Goal: Communication & Community: Ask a question

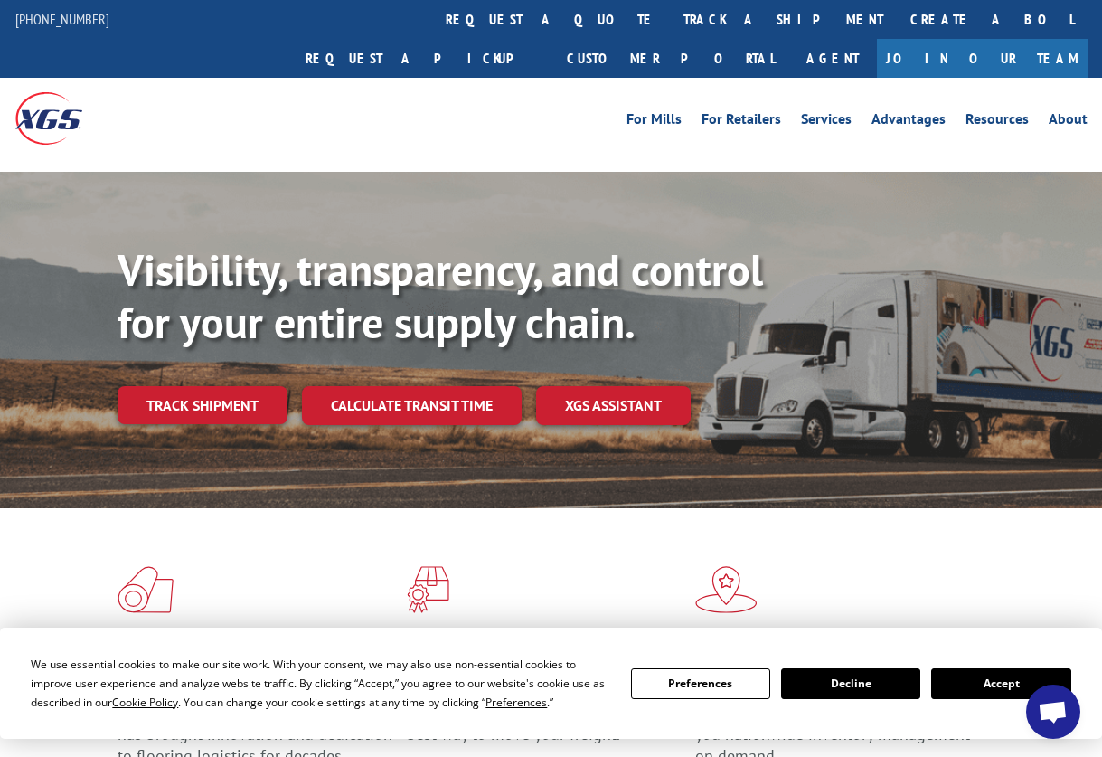
click at [360, 100] on div "For [PERSON_NAME] For Retailers Services Advantages Resources About For [PERSON…" at bounding box center [551, 118] width 1072 height 80
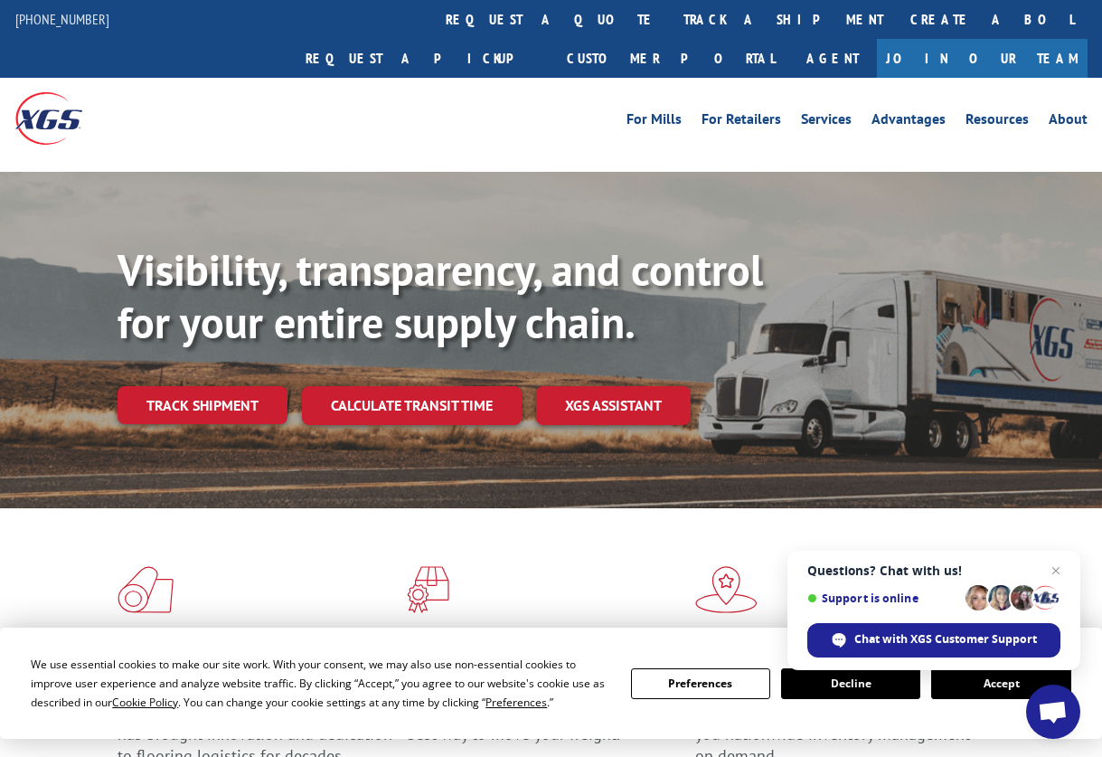
click at [965, 683] on button "Accept" at bounding box center [1000, 683] width 139 height 31
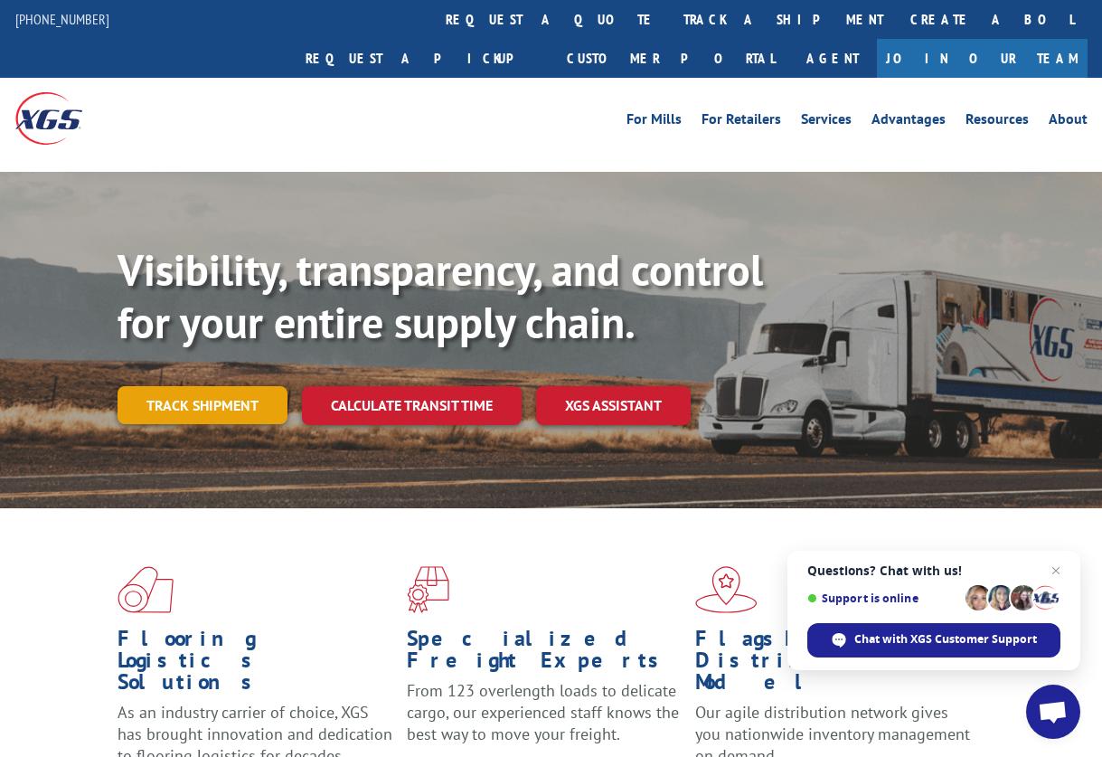
click at [235, 386] on link "Track shipment" at bounding box center [203, 405] width 170 height 38
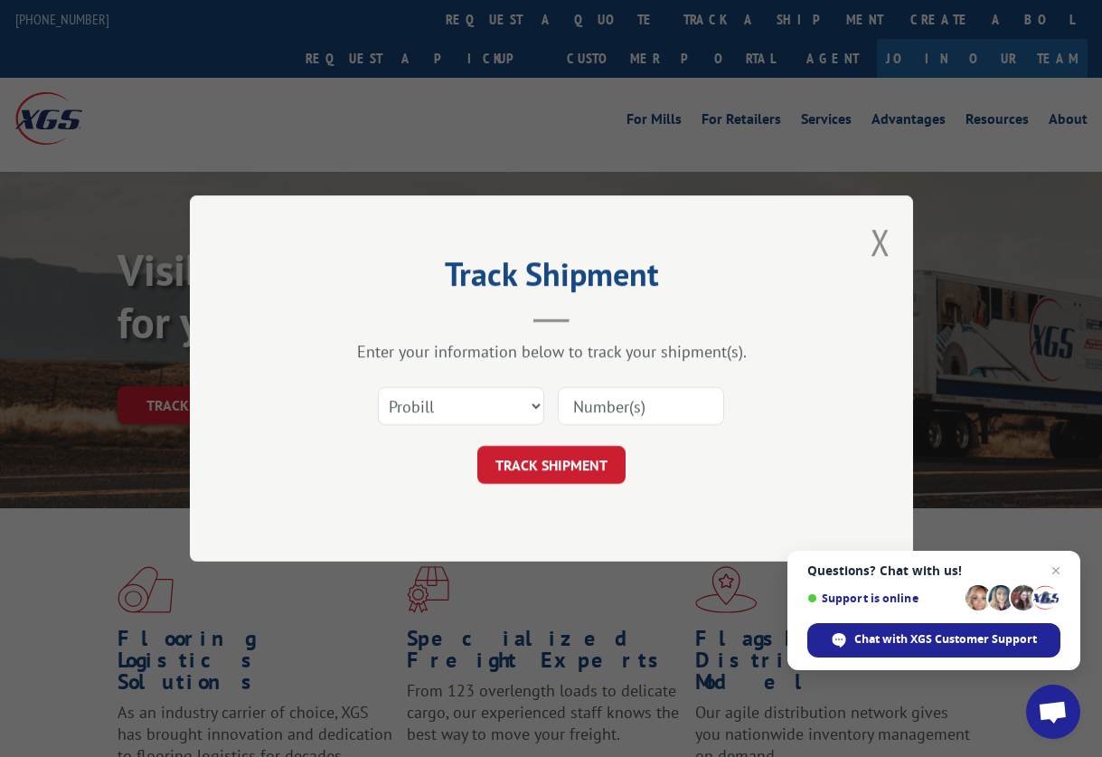
click at [620, 413] on input at bounding box center [641, 406] width 166 height 38
paste input "17001978"
type input "17001978"
click at [573, 461] on button "TRACK SHIPMENT" at bounding box center [551, 465] width 148 height 38
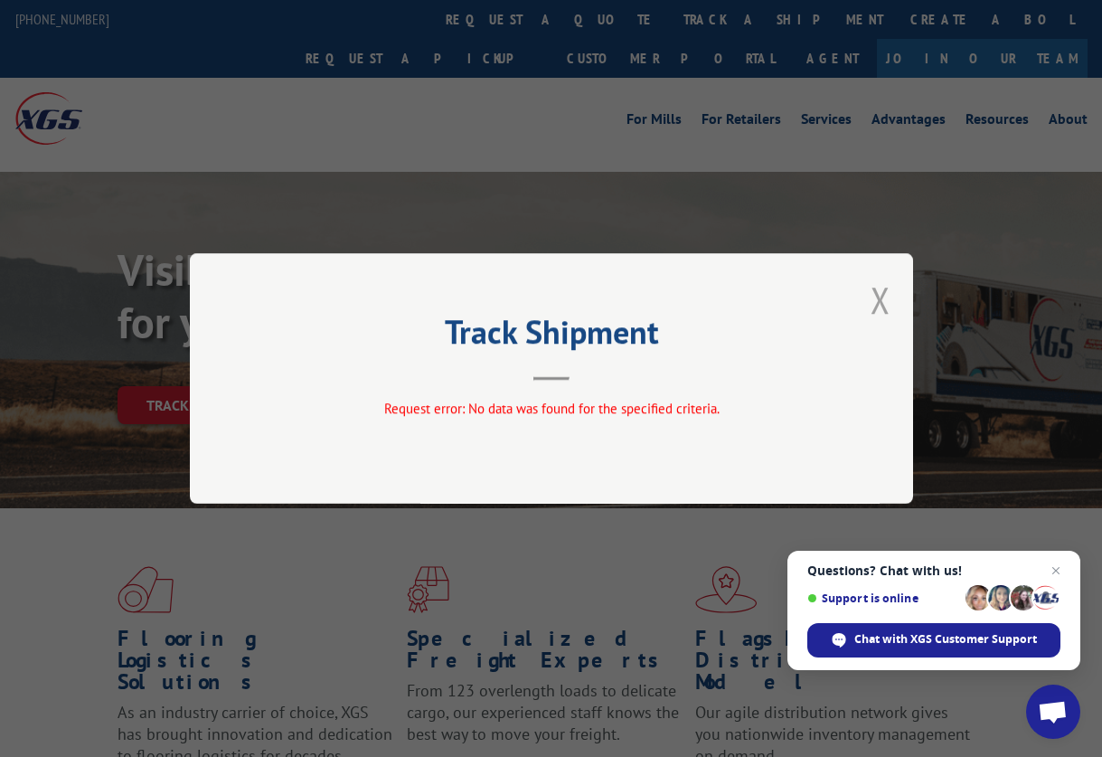
click at [881, 297] on button "Close modal" at bounding box center [881, 300] width 20 height 48
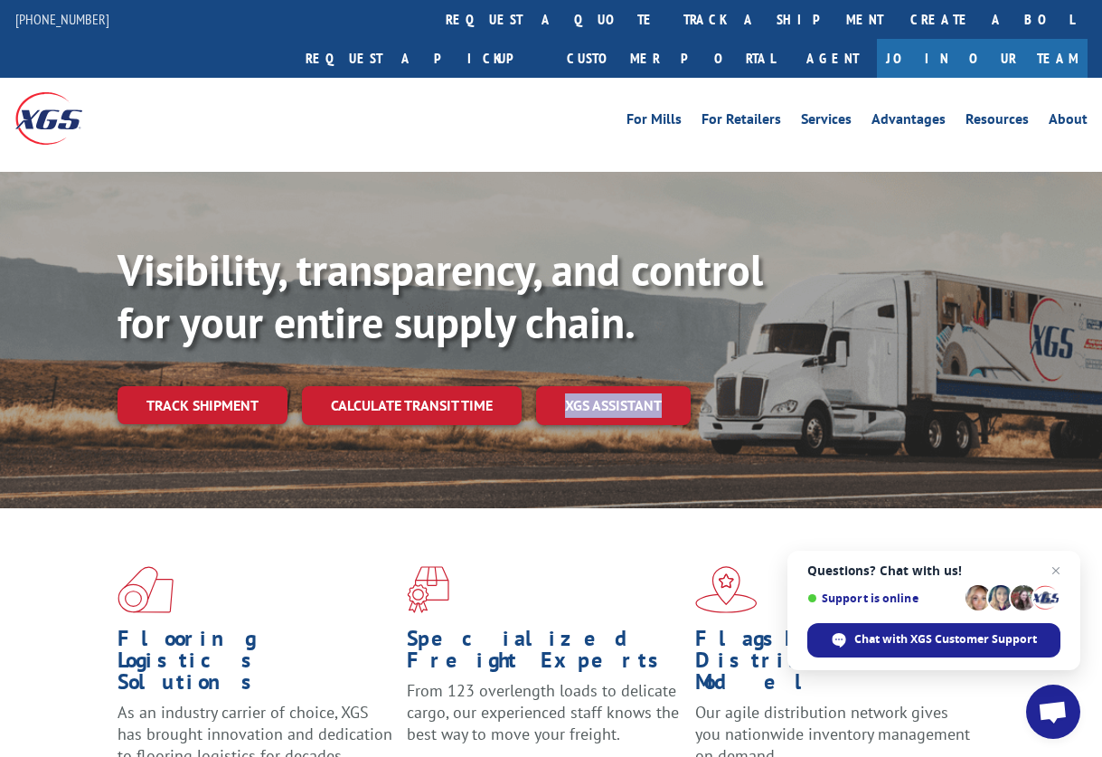
drag, startPoint x: 457, startPoint y: 456, endPoint x: 934, endPoint y: 492, distance: 477.8
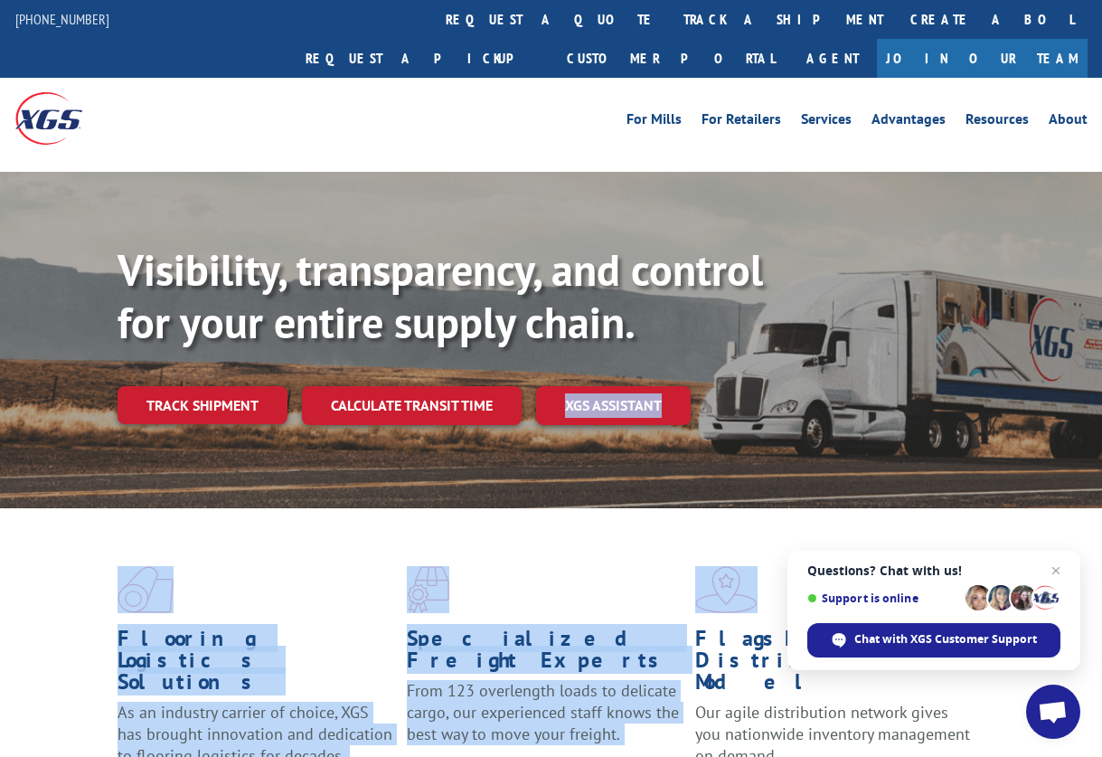
click at [278, 508] on div "Flooring Logistics Solutions As an industry carrier of choice, XGS has brought …" at bounding box center [551, 684] width 1102 height 353
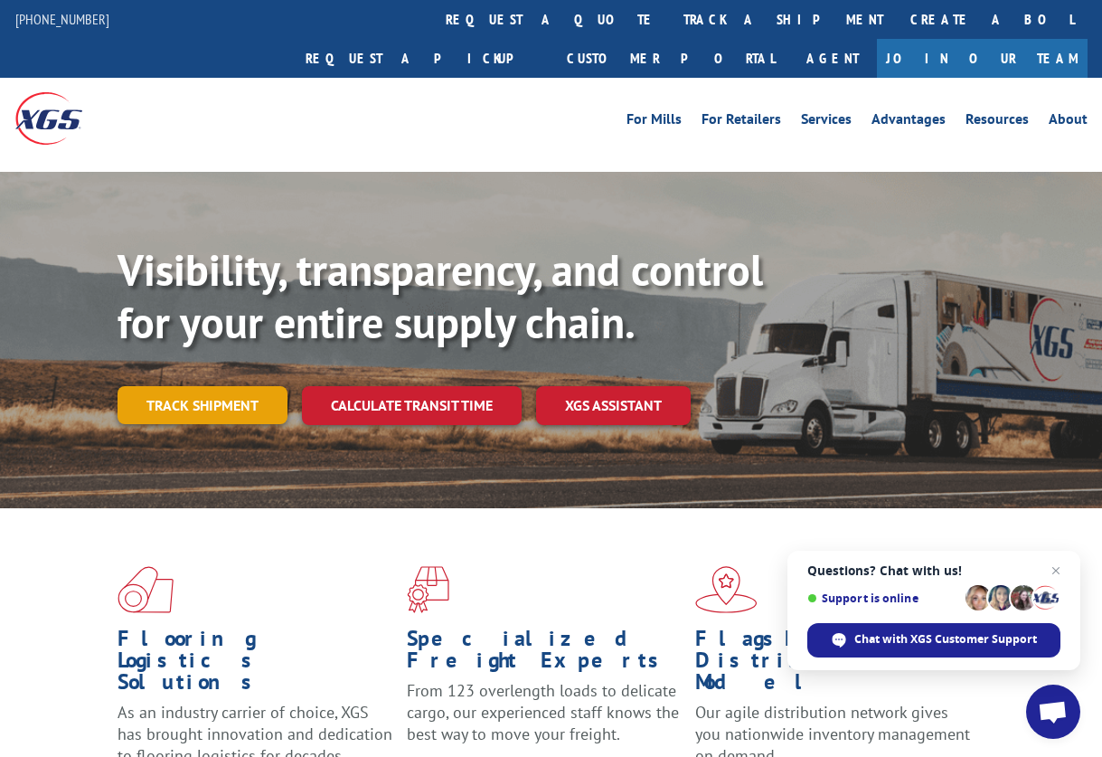
click at [226, 386] on link "Track shipment" at bounding box center [203, 405] width 170 height 38
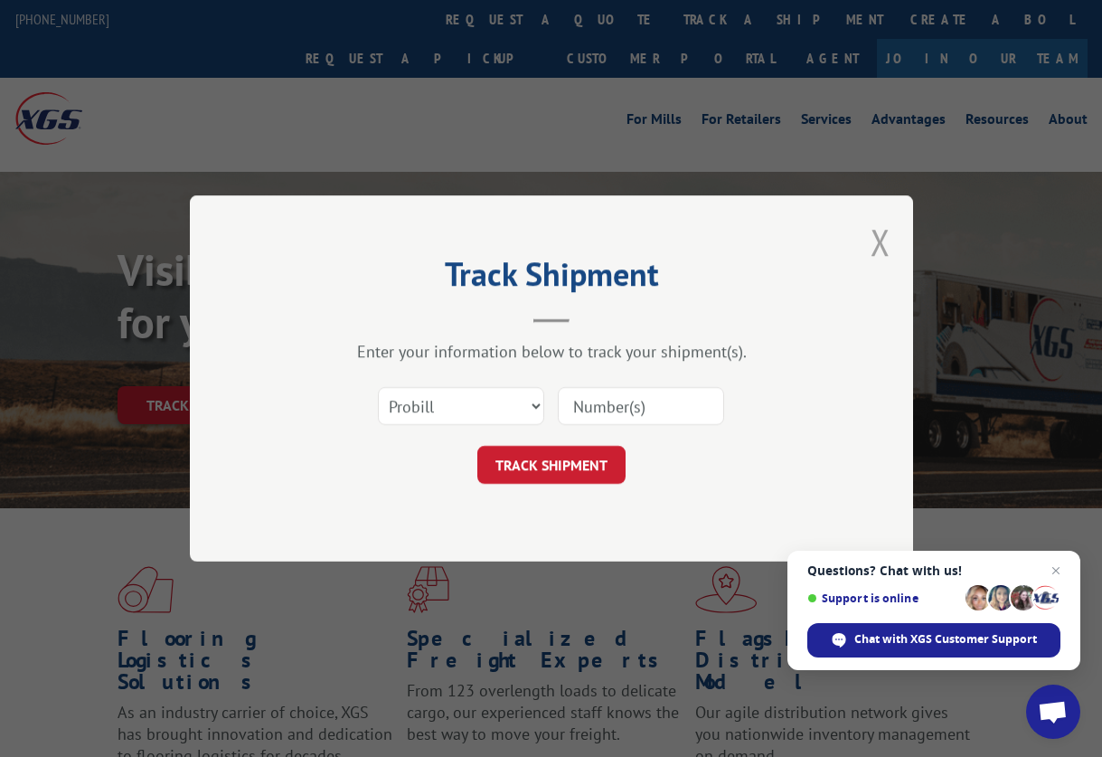
click at [885, 247] on button "Close modal" at bounding box center [881, 242] width 20 height 48
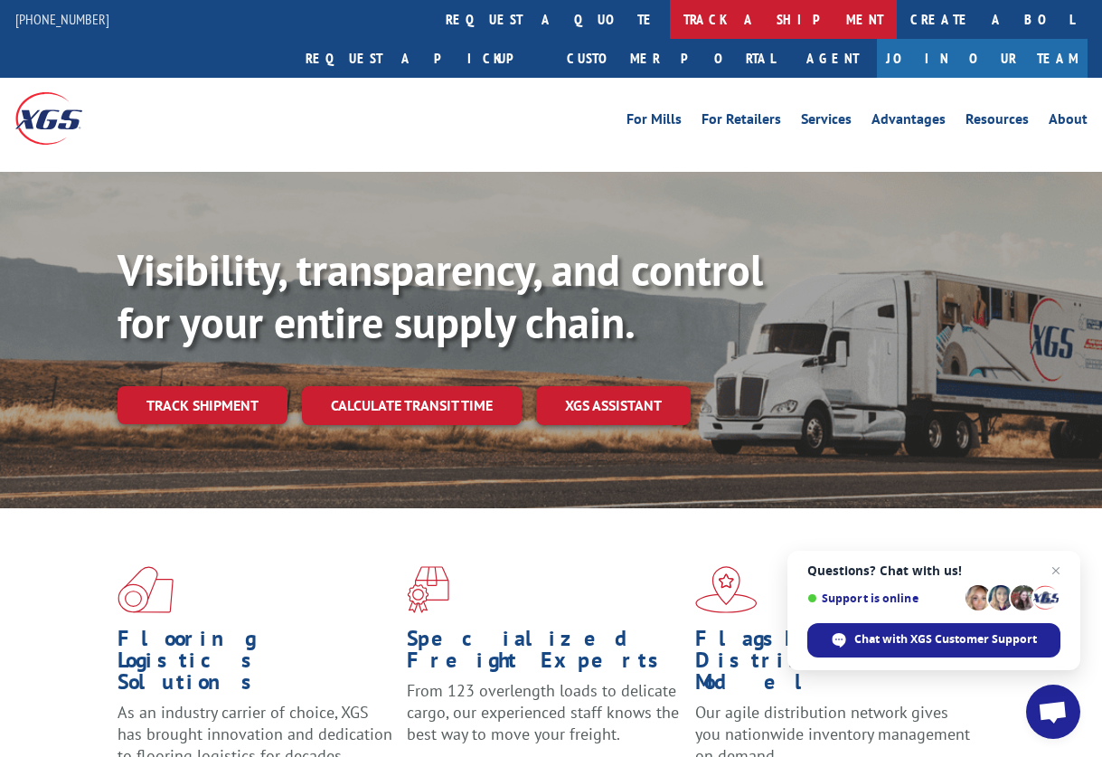
click at [670, 21] on link "track a shipment" at bounding box center [783, 19] width 227 height 39
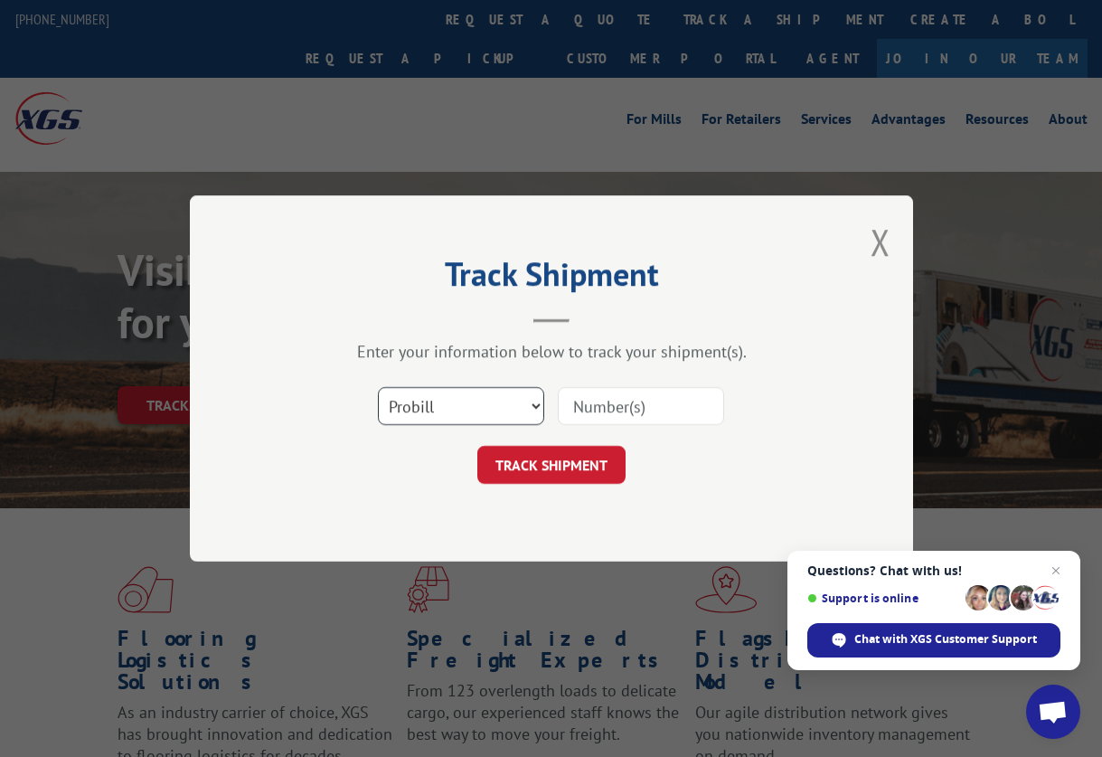
click at [515, 403] on select "Select category... Probill BOL PO" at bounding box center [461, 406] width 166 height 38
select select "po"
click at [378, 387] on select "Select category... Probill BOL PO" at bounding box center [461, 406] width 166 height 38
click at [300, 355] on div "Enter your information below to track your shipment(s)." at bounding box center [551, 351] width 542 height 21
click at [602, 413] on input at bounding box center [641, 406] width 166 height 38
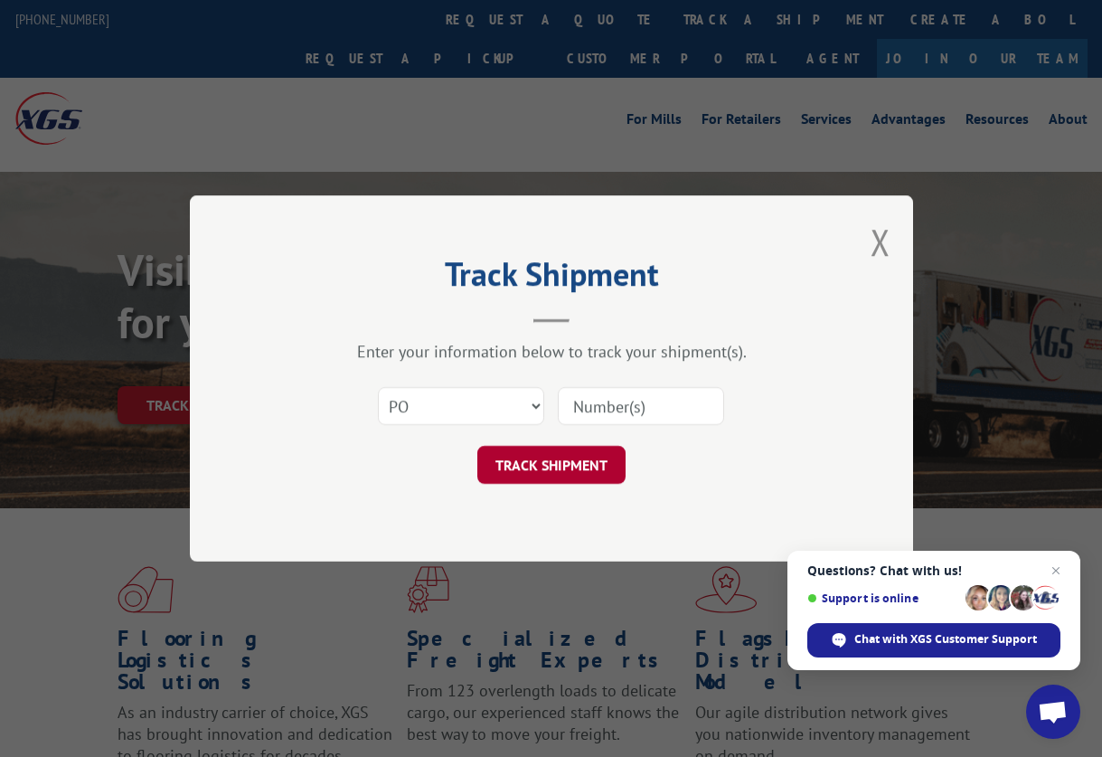
paste input "15963767"
type input "15963767"
drag, startPoint x: 574, startPoint y: 447, endPoint x: 560, endPoint y: 468, distance: 24.8
click at [560, 468] on form "Select category... Probill BOL PO 15963767 TRACK SHIPMENT" at bounding box center [551, 430] width 542 height 108
click at [554, 470] on button "TRACK SHIPMENT" at bounding box center [551, 465] width 148 height 38
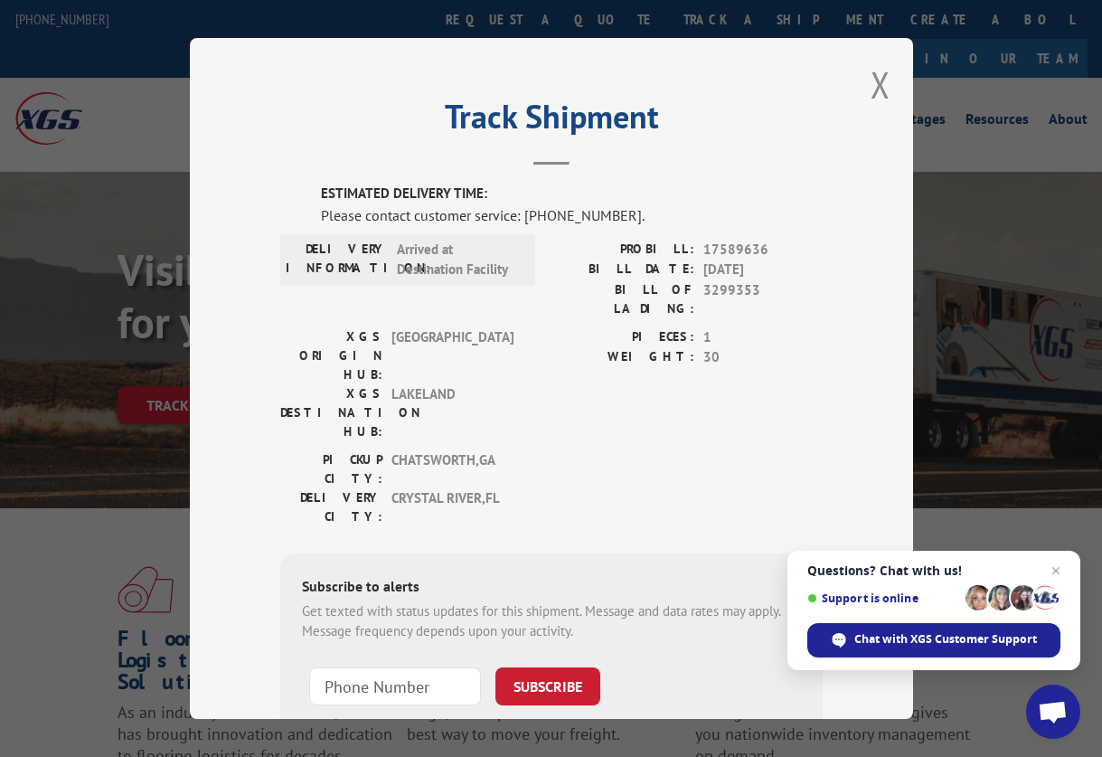
click at [280, 437] on div "ESTIMATED DELIVERY TIME: Please contact customer service: [PHONE_NUMBER]. DELIV…" at bounding box center [551, 491] width 542 height 615
click at [217, 400] on div "Track Shipment ESTIMATED DELIVERY TIME: Please contact customer service: [PHONE…" at bounding box center [551, 378] width 723 height 681
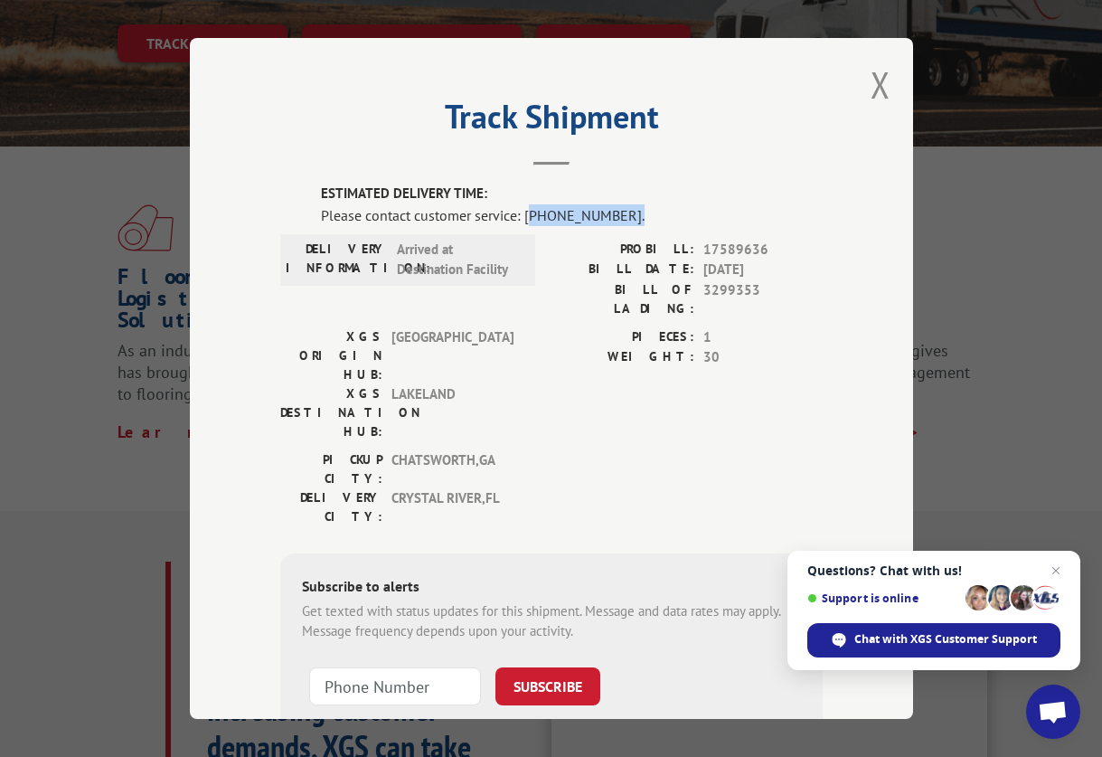
drag, startPoint x: 616, startPoint y: 209, endPoint x: 525, endPoint y: 204, distance: 90.5
click at [525, 204] on div "Please contact customer service: [PHONE_NUMBER]." at bounding box center [572, 214] width 502 height 22
click at [1064, 704] on span "Open chat" at bounding box center [1053, 713] width 30 height 25
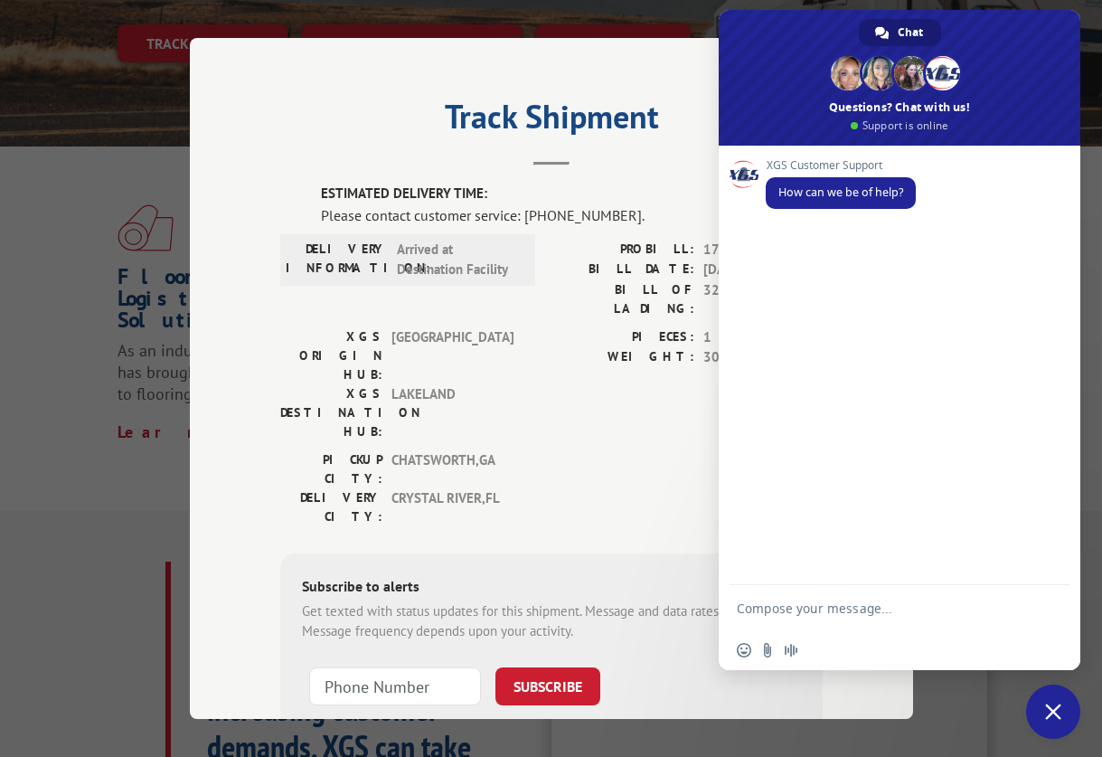
drag, startPoint x: 511, startPoint y: 472, endPoint x: 523, endPoint y: 476, distance: 12.6
click at [511, 574] on div "Subscribe to alerts" at bounding box center [551, 587] width 499 height 26
click at [798, 618] on textarea "Compose your message..." at bounding box center [881, 607] width 289 height 45
paste textarea "PO #: 15963767"
type textarea "CAN YOU TRACK PO #: 15963767"
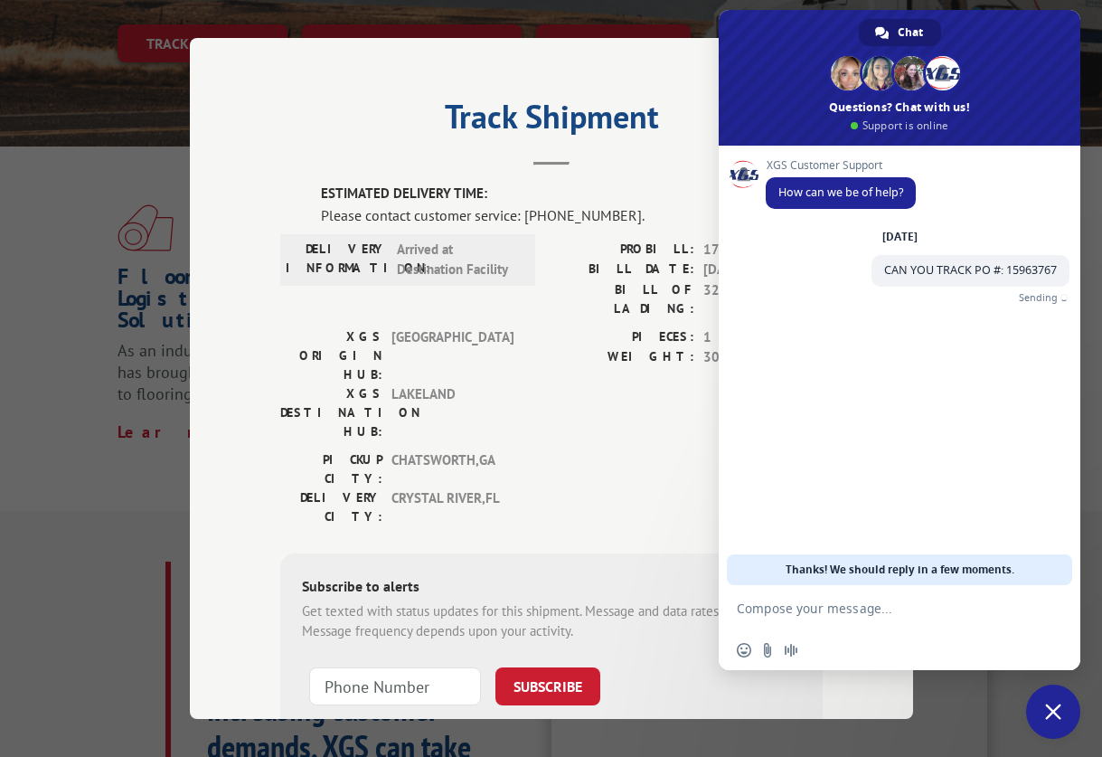
type textarea "W"
type textarea "I WANT TO KNOW WHEN IT WILL BE DELIVER?"
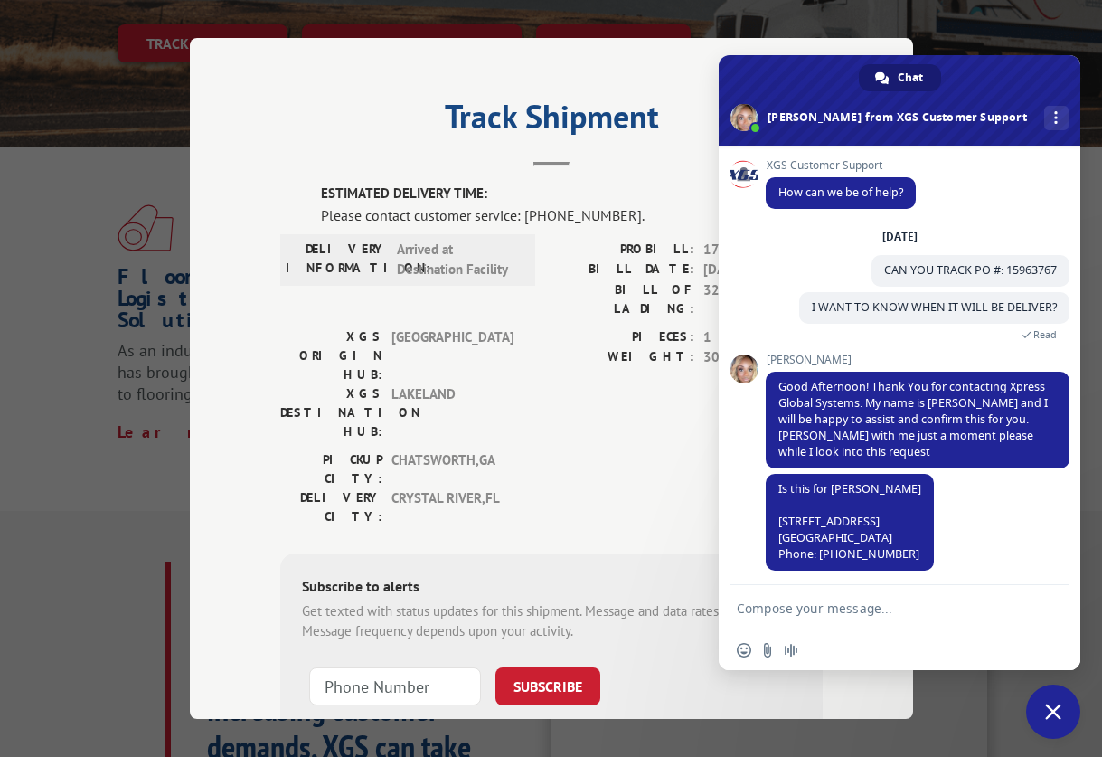
scroll to position [5, 0]
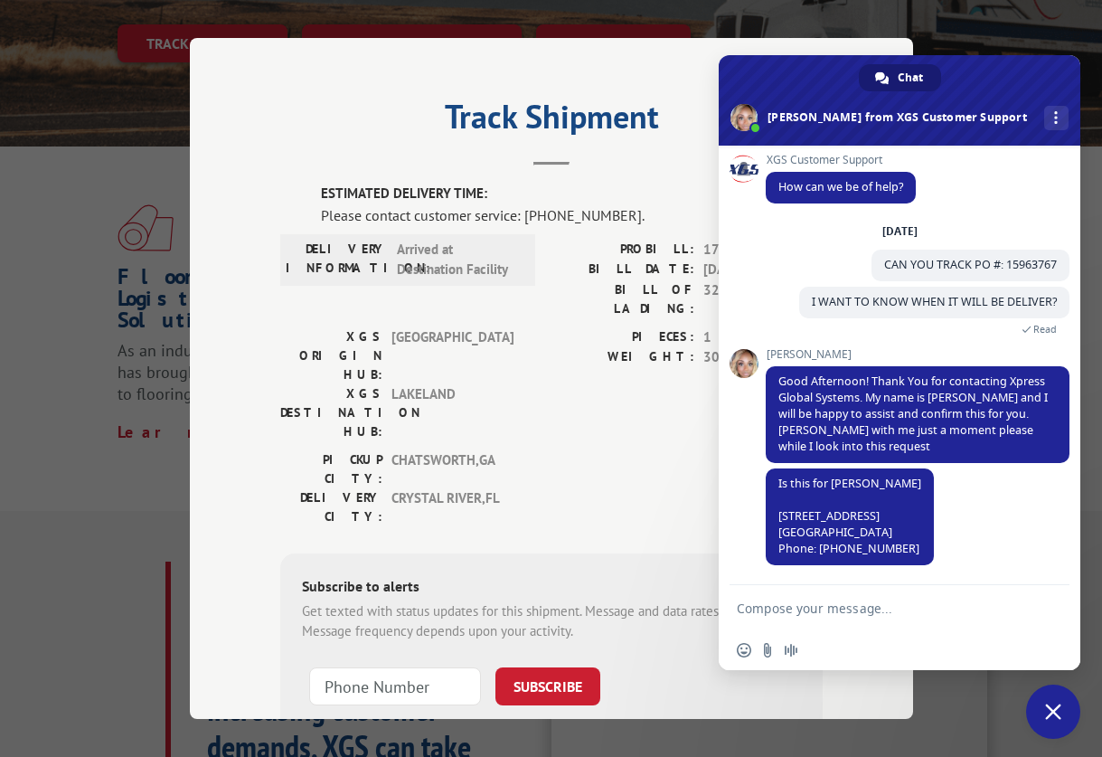
type textarea "S"
type textarea "YES"
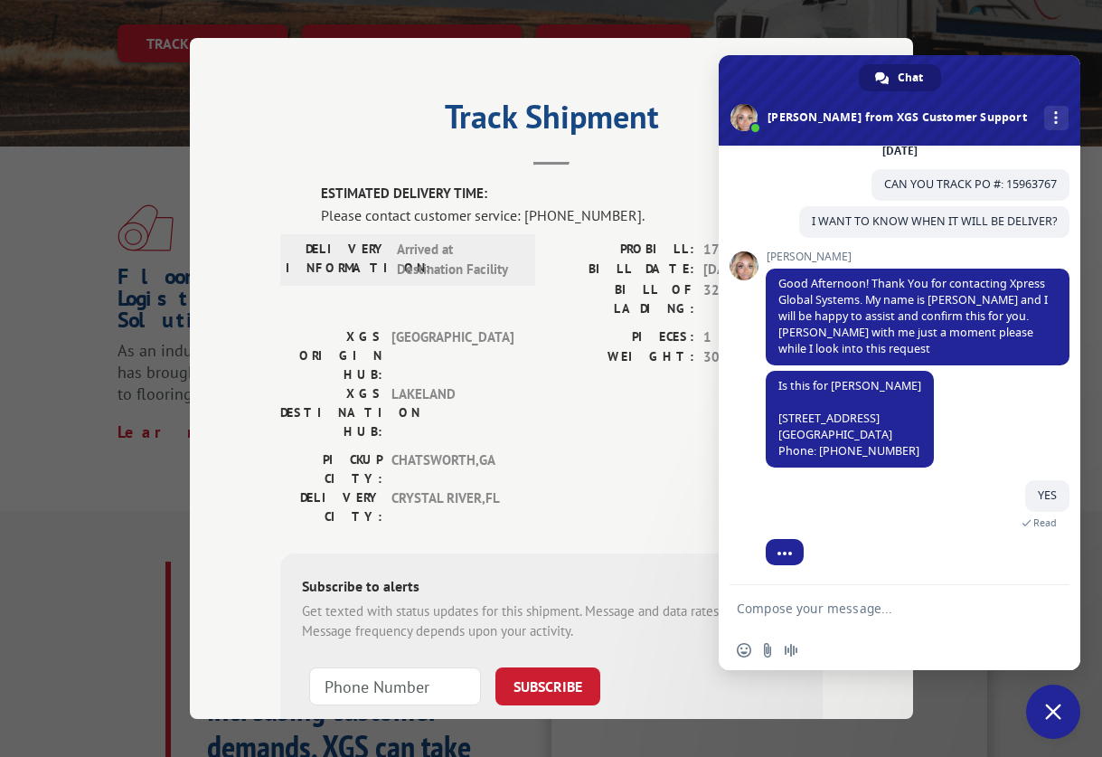
scroll to position [145, 0]
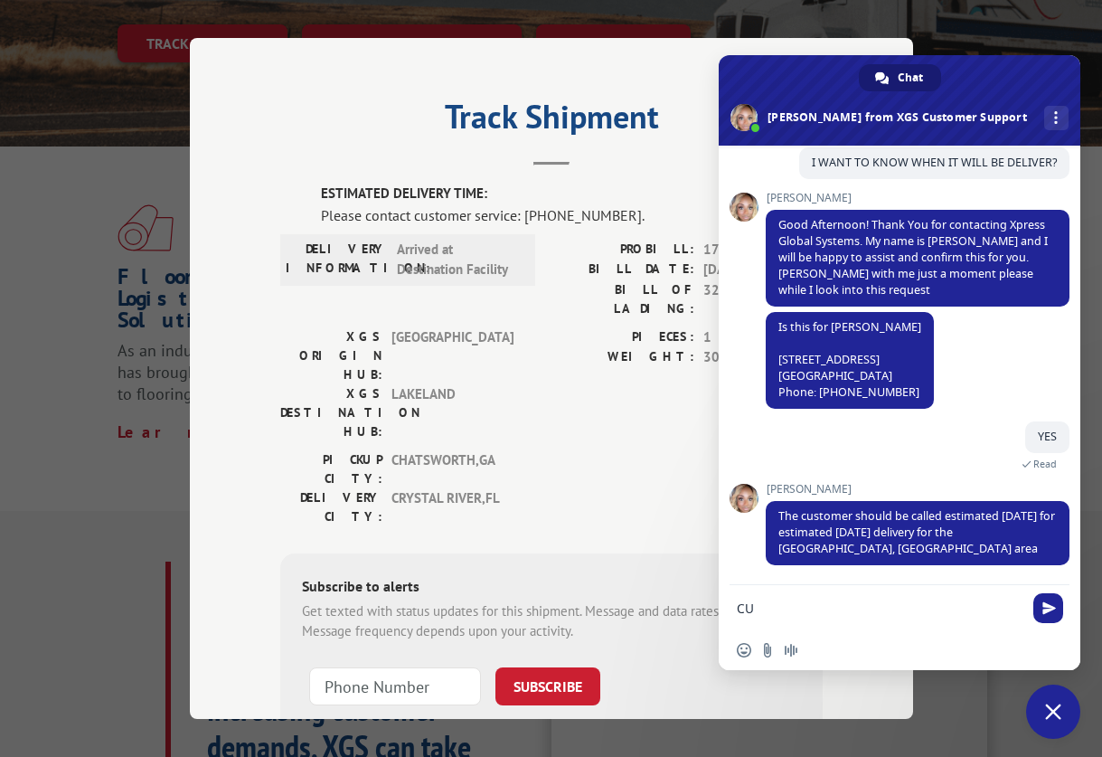
type textarea "C"
type textarea "c"
type textarea "customer expecting for the item [DATE]"
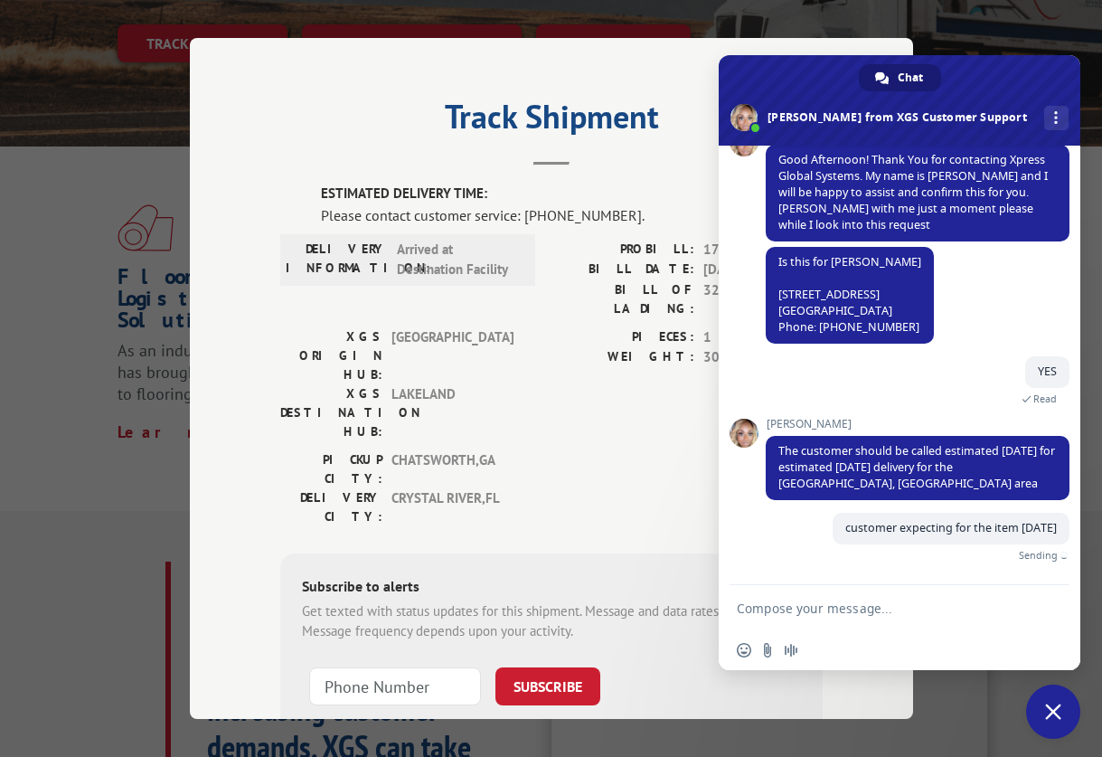
scroll to position [189, 0]
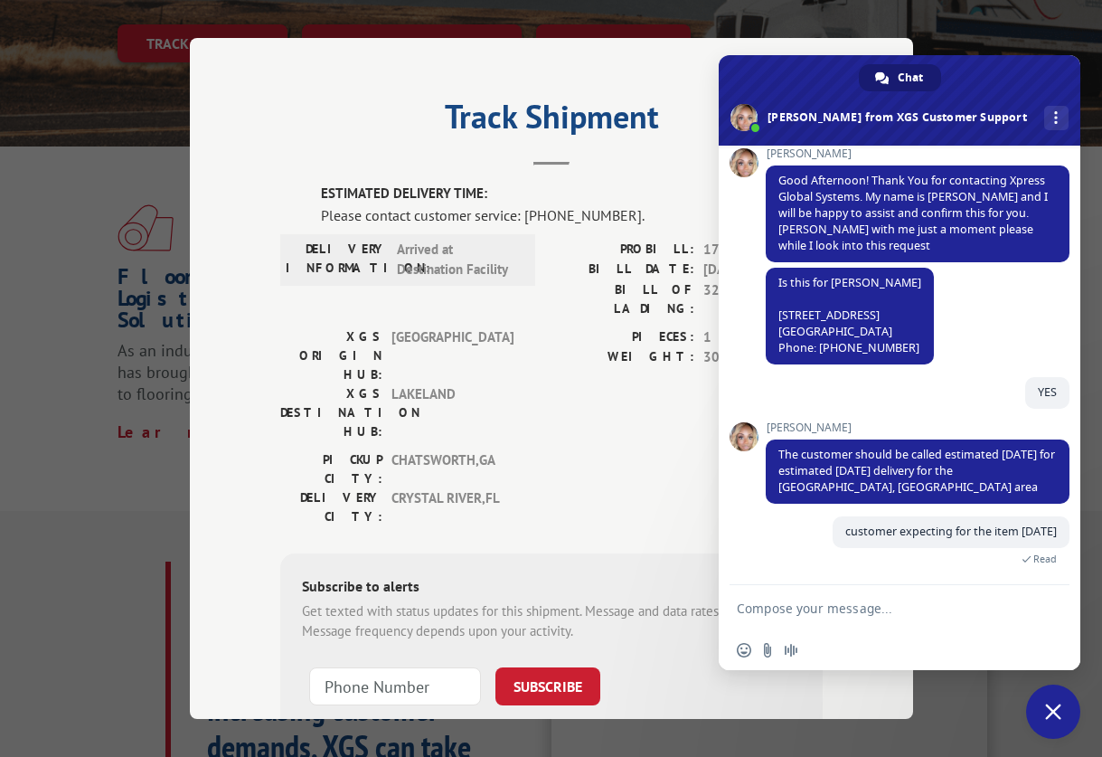
click at [280, 427] on div "ESTIMATED DELIVERY TIME: Please contact customer service: [PHONE_NUMBER]. DELIV…" at bounding box center [551, 491] width 542 height 615
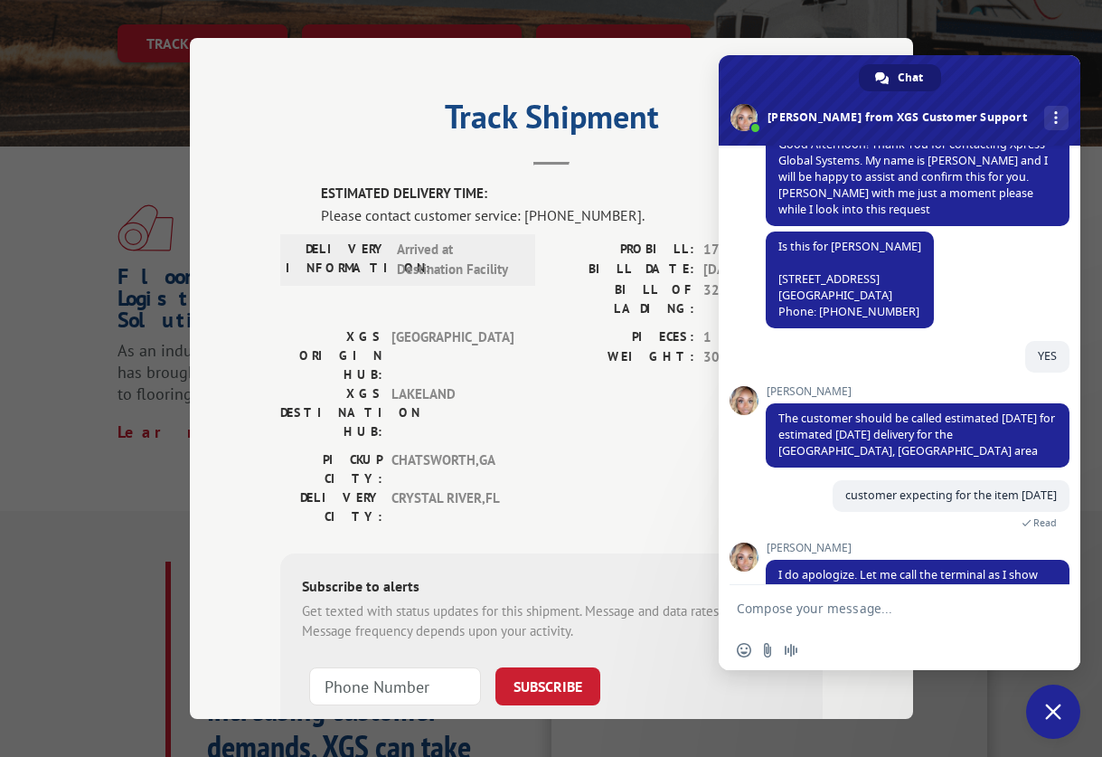
scroll to position [268, 0]
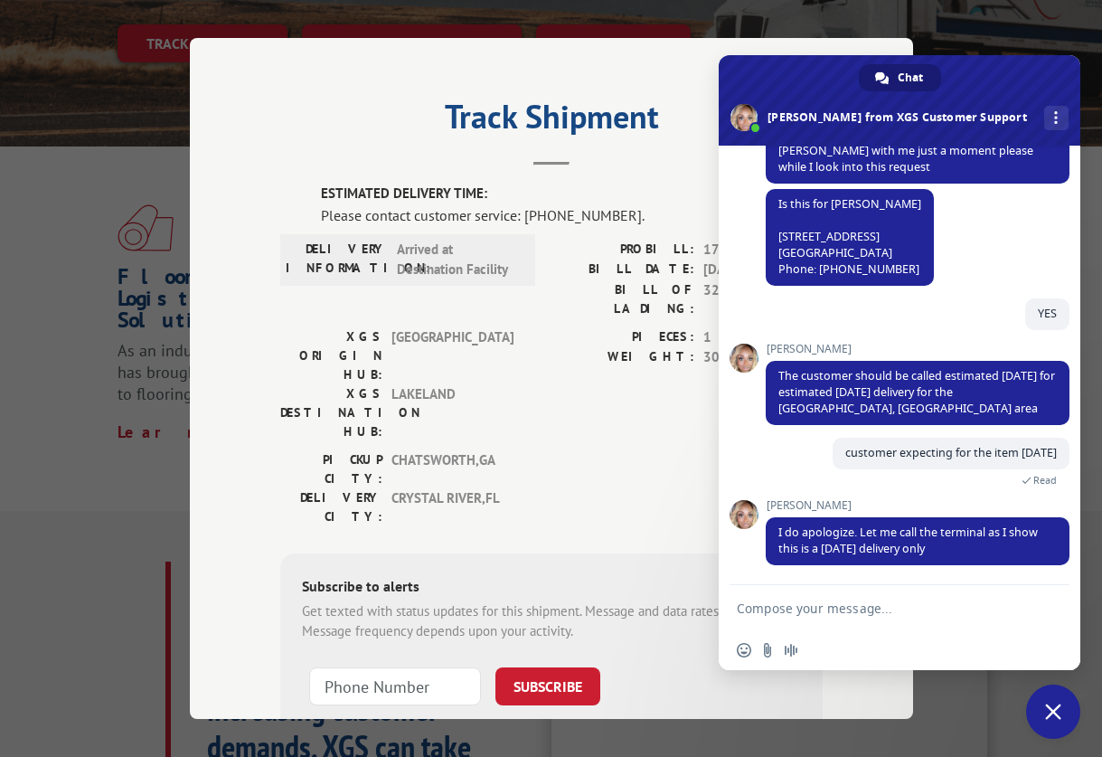
click at [755, 604] on textarea "Compose your message..." at bounding box center [881, 607] width 289 height 45
type textarea "Ok, thanks"
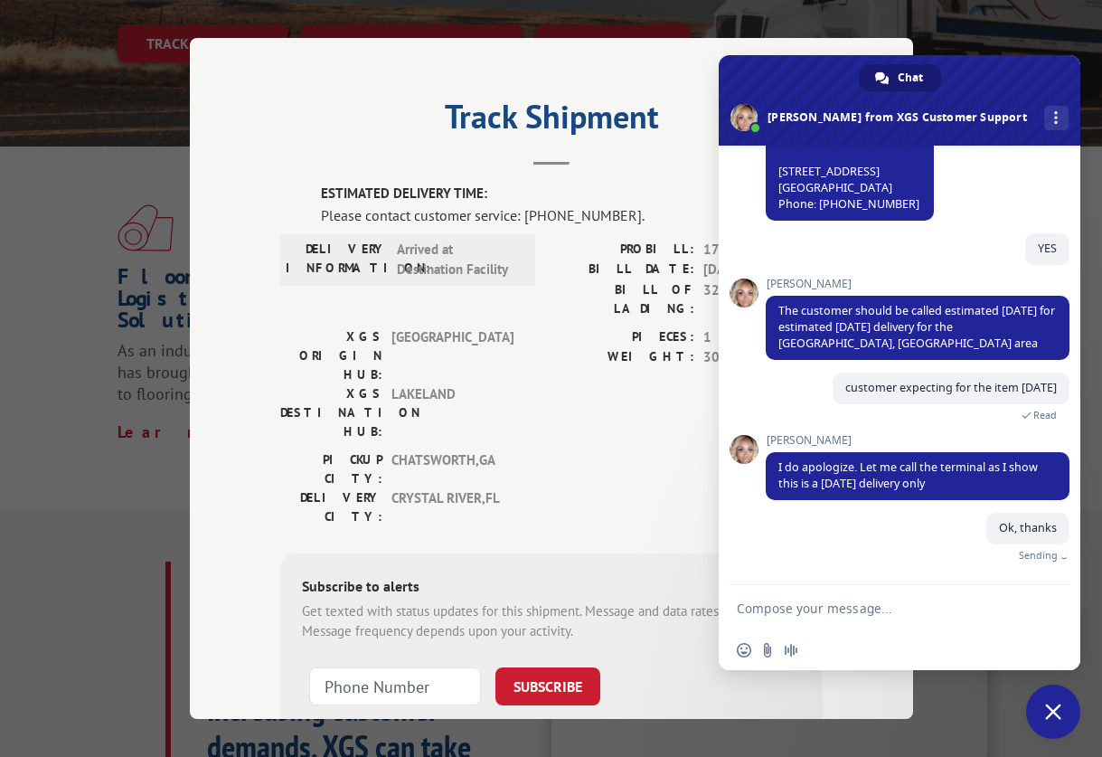
scroll to position [312, 0]
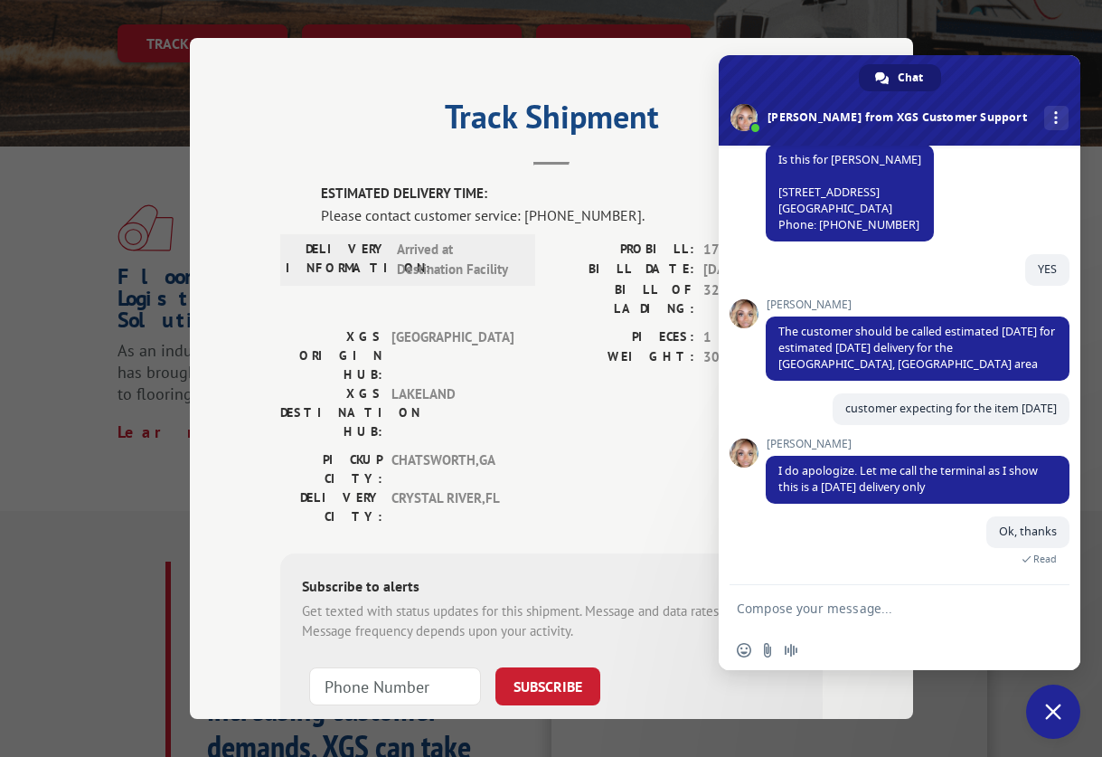
click at [302, 117] on h2 "Track Shipment" at bounding box center [551, 121] width 542 height 34
click at [815, 604] on textarea "Compose your message..." at bounding box center [881, 607] width 289 height 45
type textarea "r"
click at [803, 612] on textarea "[DATE]" at bounding box center [881, 607] width 289 height 45
type textarea "[DATE] ?"
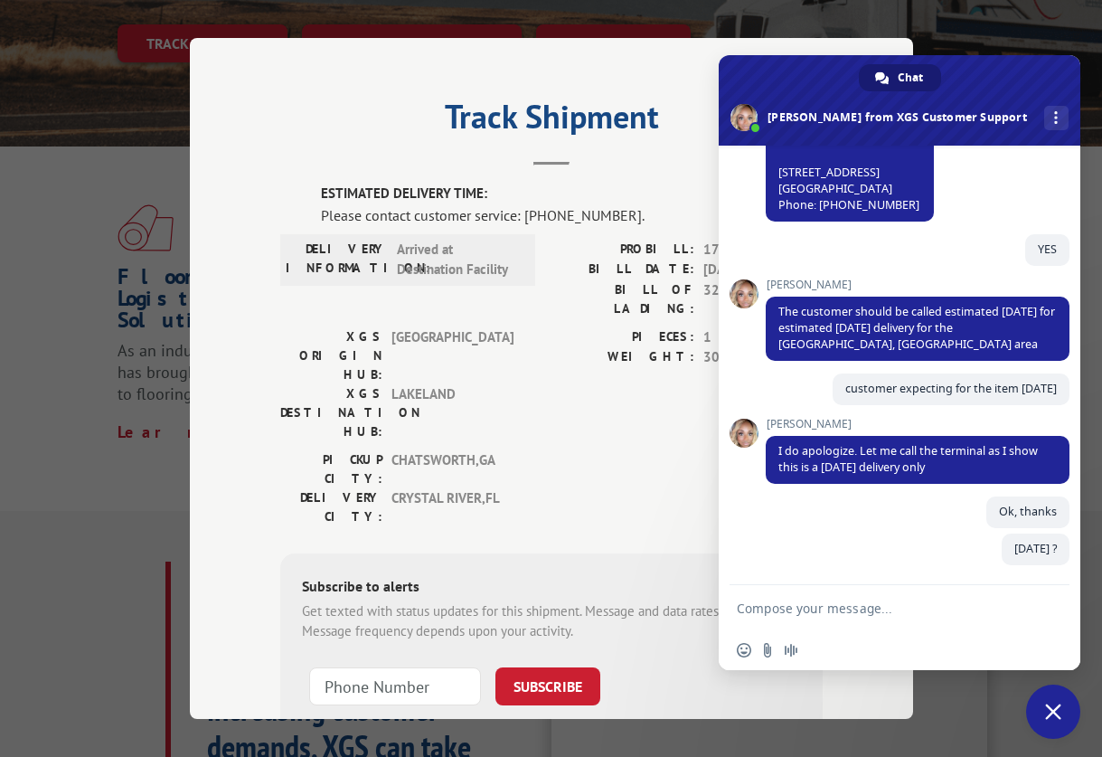
scroll to position [349, 0]
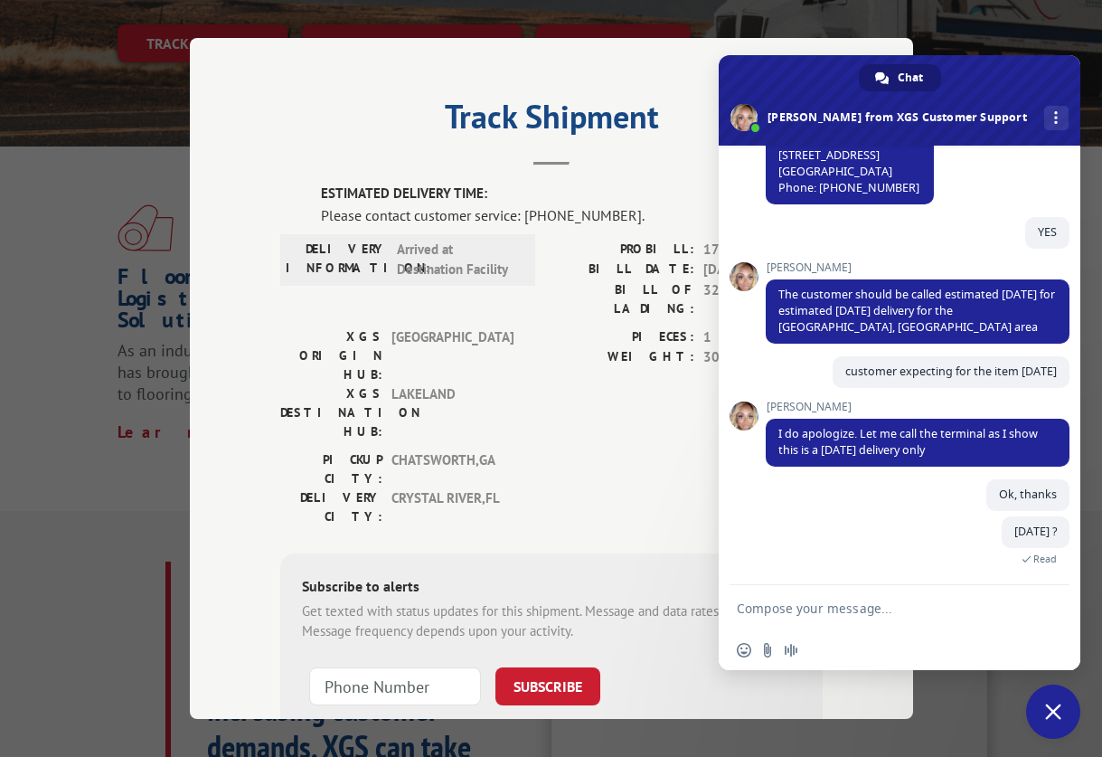
click at [230, 445] on div "Track Shipment ESTIMATED DELIVERY TIME: Please contact customer service: [PHONE…" at bounding box center [551, 378] width 723 height 681
click at [794, 618] on textarea "Compose your message..." at bounding box center [881, 607] width 289 height 45
drag, startPoint x: 245, startPoint y: 451, endPoint x: 314, endPoint y: 483, distance: 75.6
click at [245, 451] on div "Track Shipment ESTIMATED DELIVERY TIME: Please contact customer service: [PHONE…" at bounding box center [551, 378] width 723 height 681
click at [787, 605] on textarea "Compose your message..." at bounding box center [881, 607] width 289 height 45
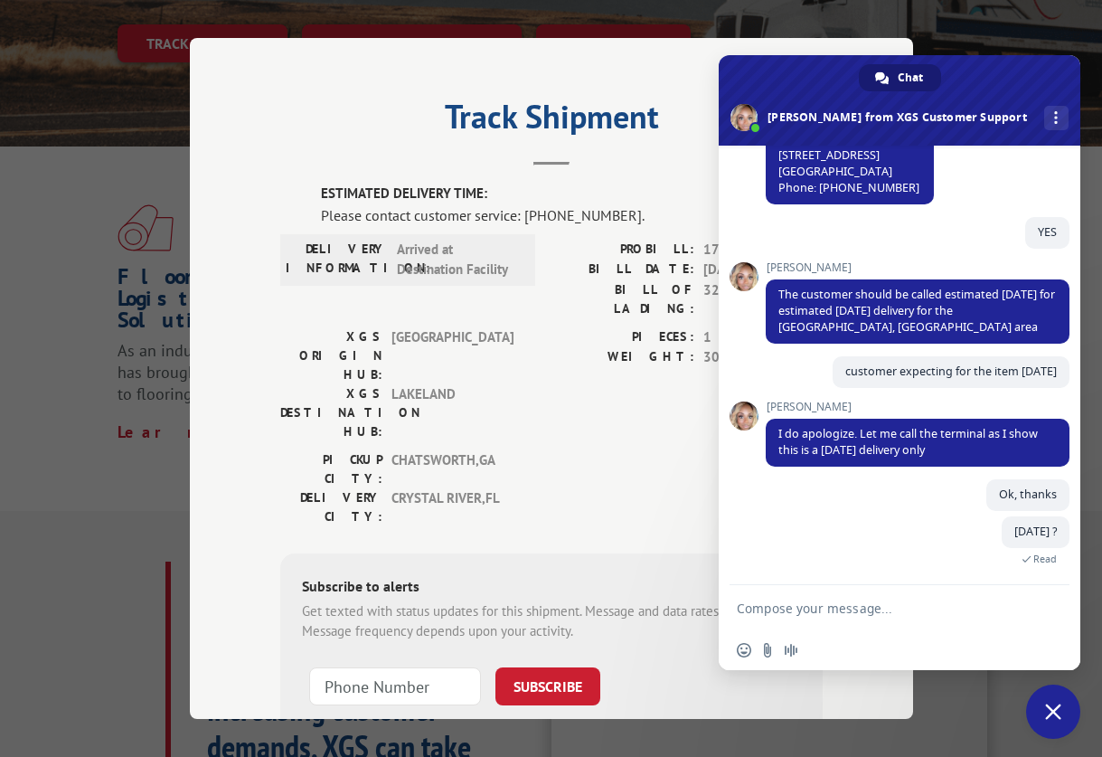
type textarea "w"
paste textarea "ETA [DATE] - [DATE]"
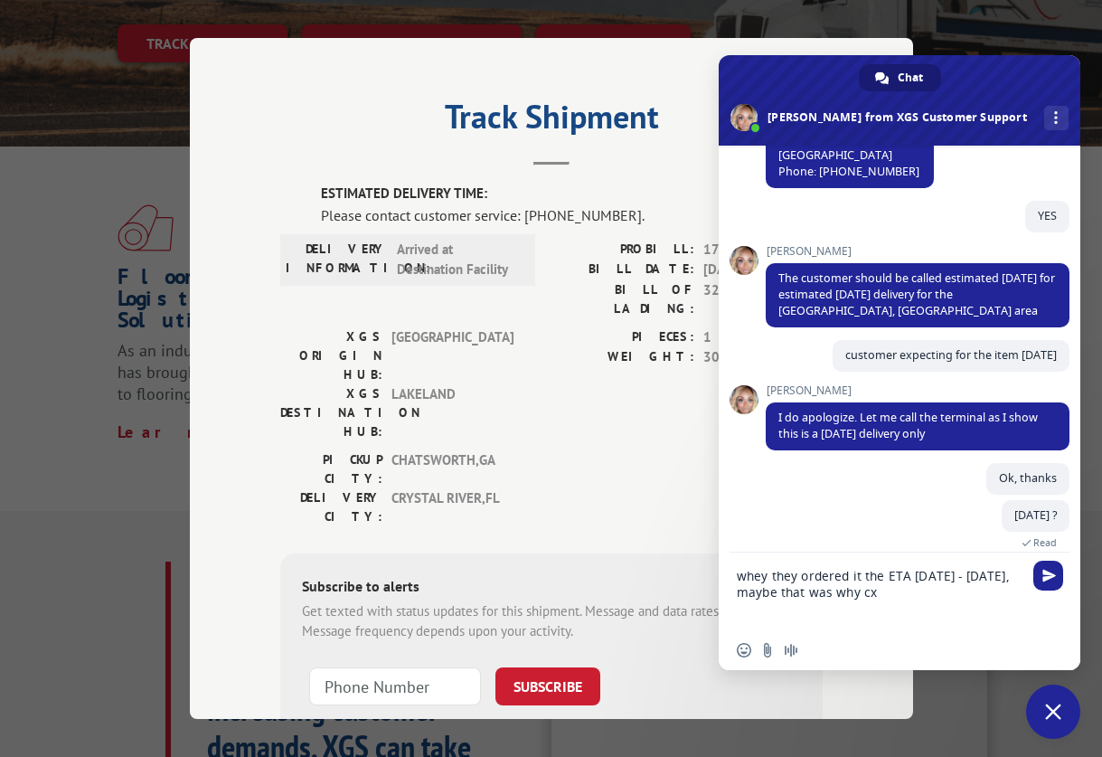
scroll to position [377, 0]
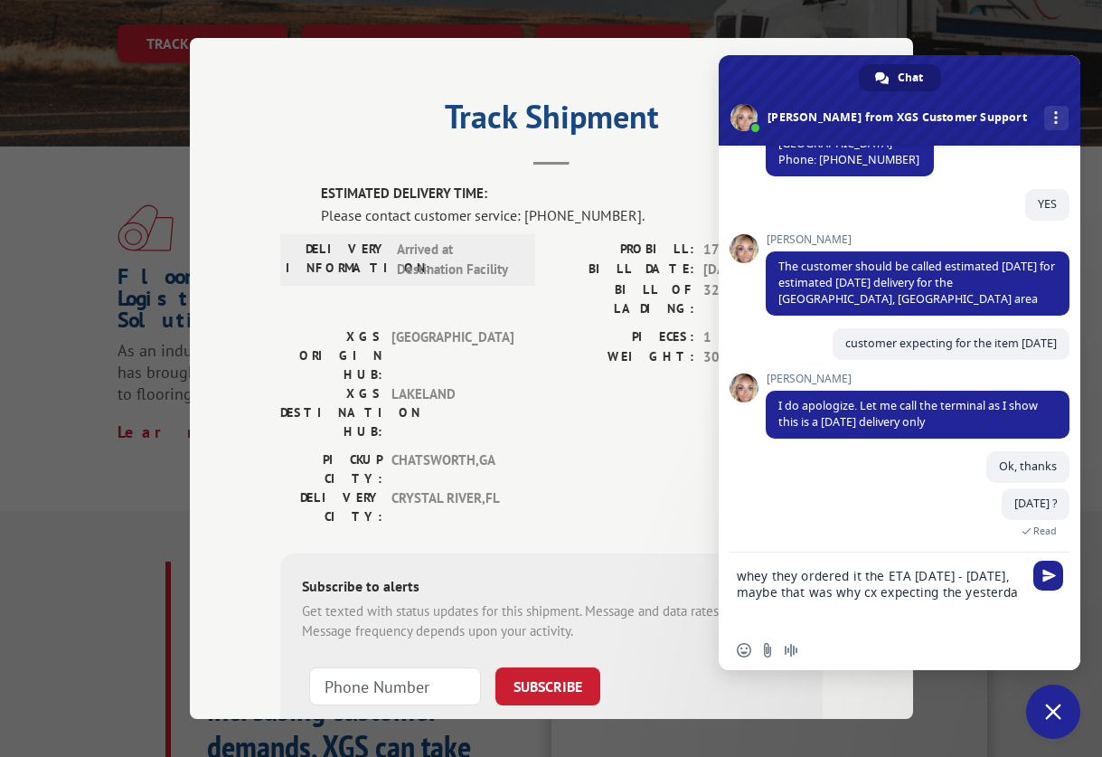
type textarea "whey they ordered it the ETA [DATE] - [DATE], maybe that was why cx expecting t…"
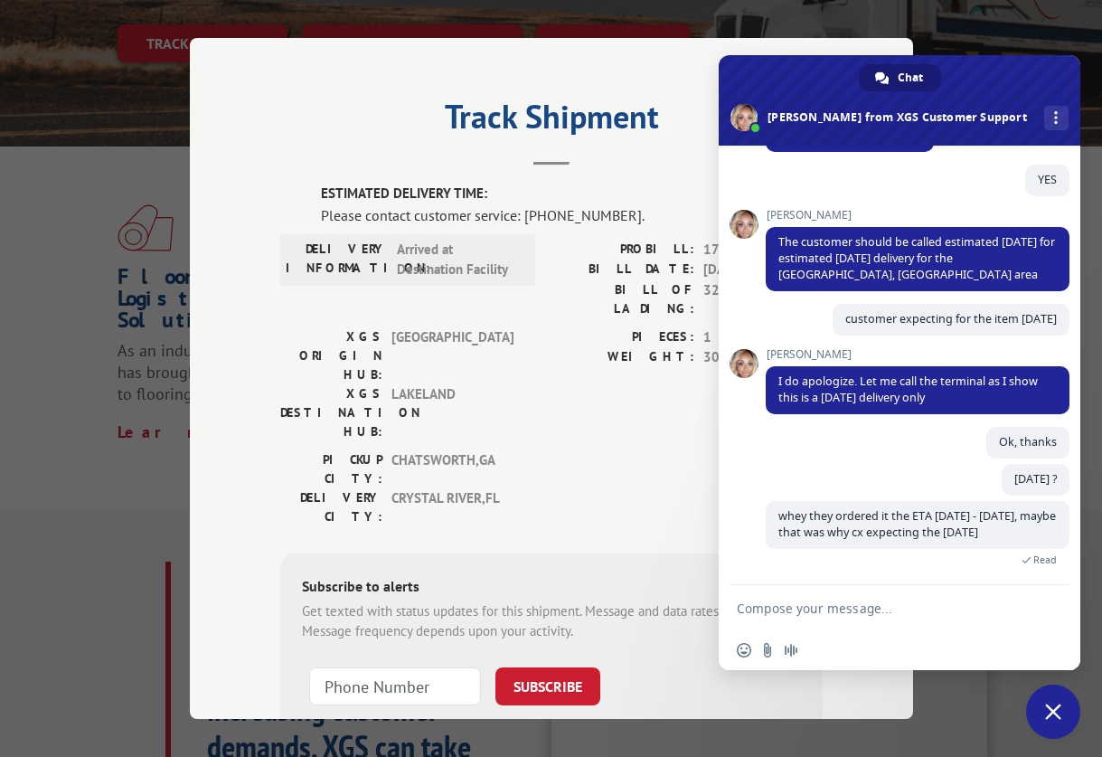
scroll to position [419, 0]
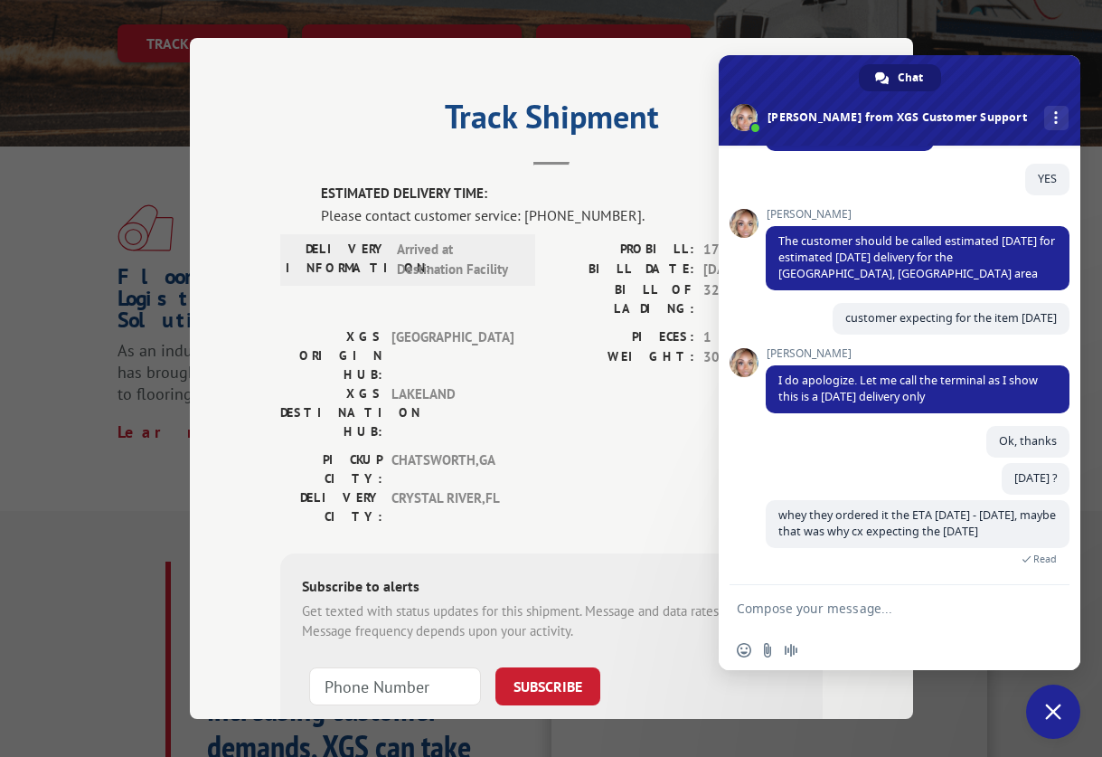
click at [859, 613] on textarea "Compose your message..." at bounding box center [881, 607] width 289 height 45
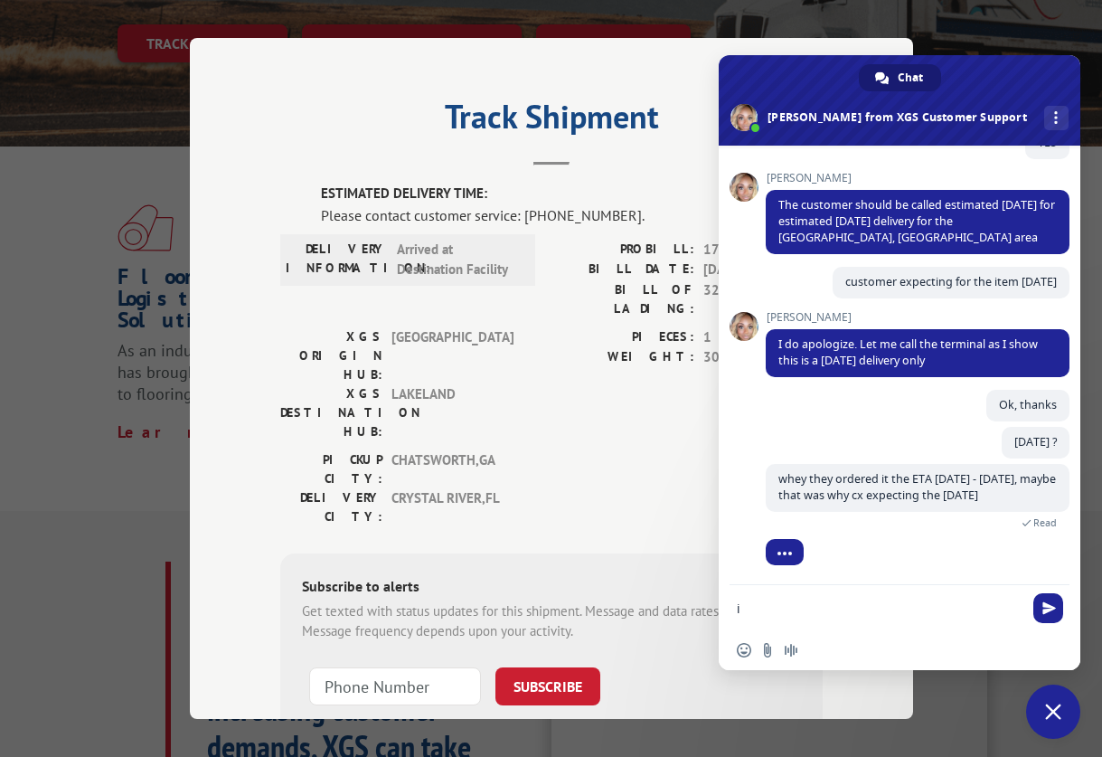
type textarea "i"
click at [408, 424] on div "ESTIMATED DELIVERY TIME: Please contact customer service: [PHONE_NUMBER]. DELIV…" at bounding box center [551, 491] width 542 height 615
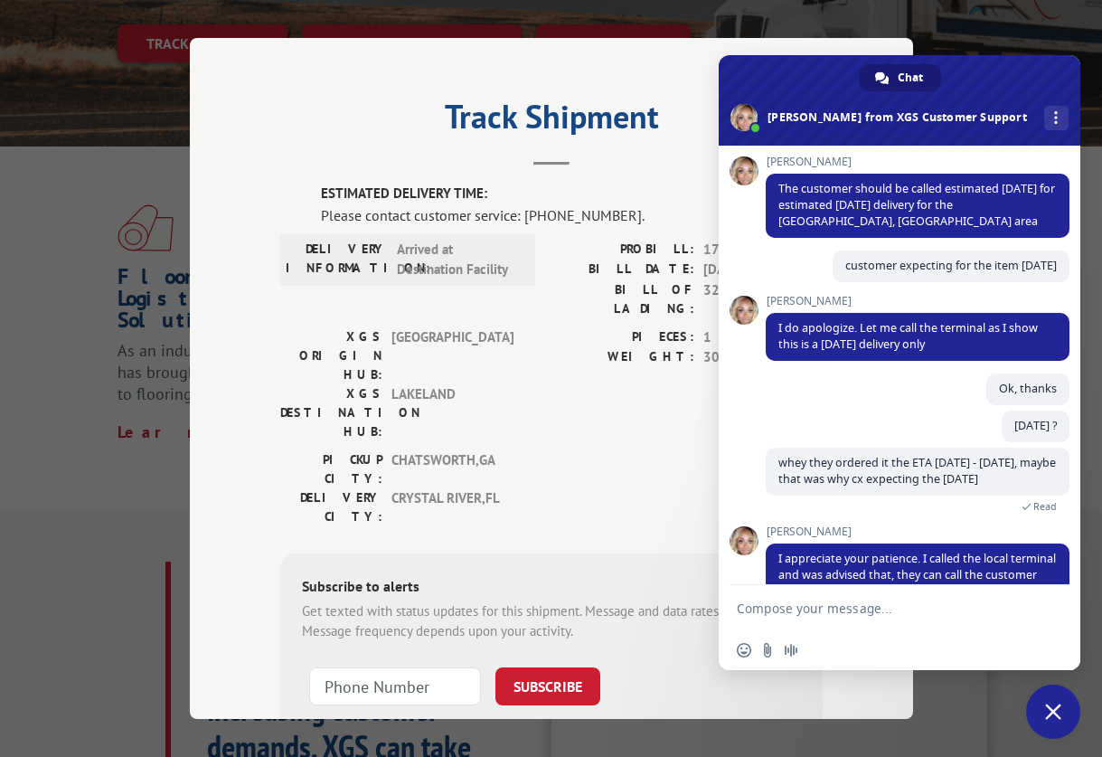
scroll to position [530, 0]
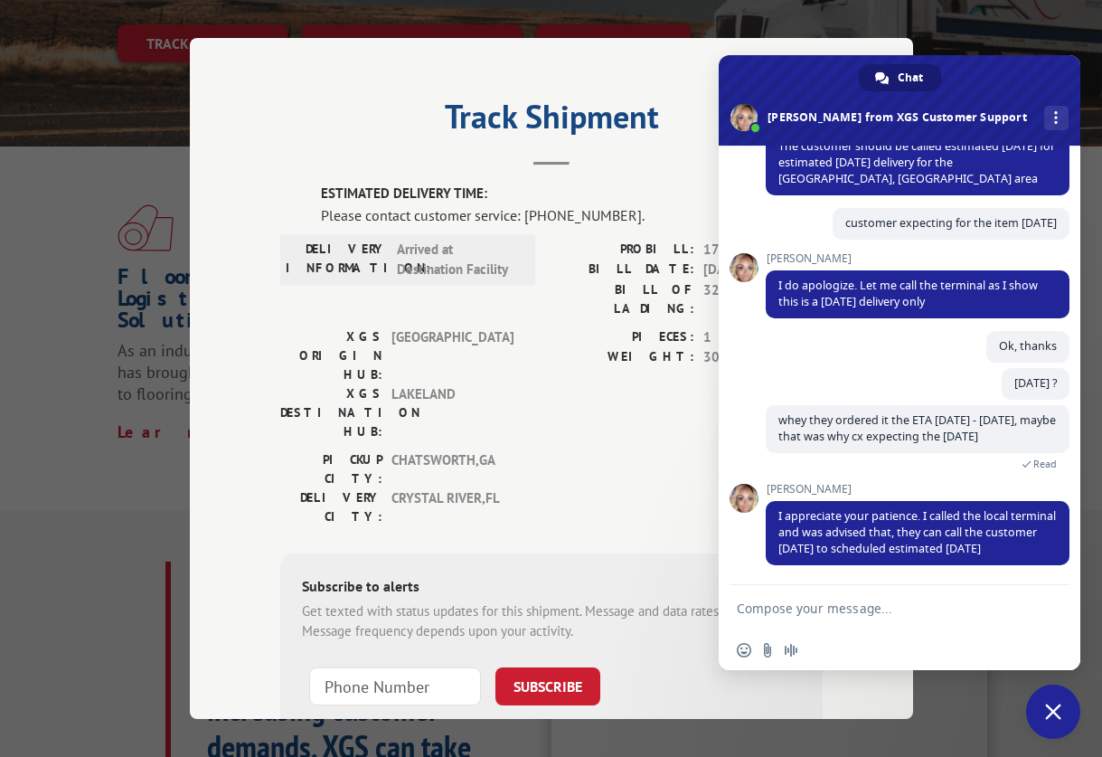
click at [841, 598] on textarea "Compose your message..." at bounding box center [881, 607] width 289 height 45
type textarea "ok thanks"
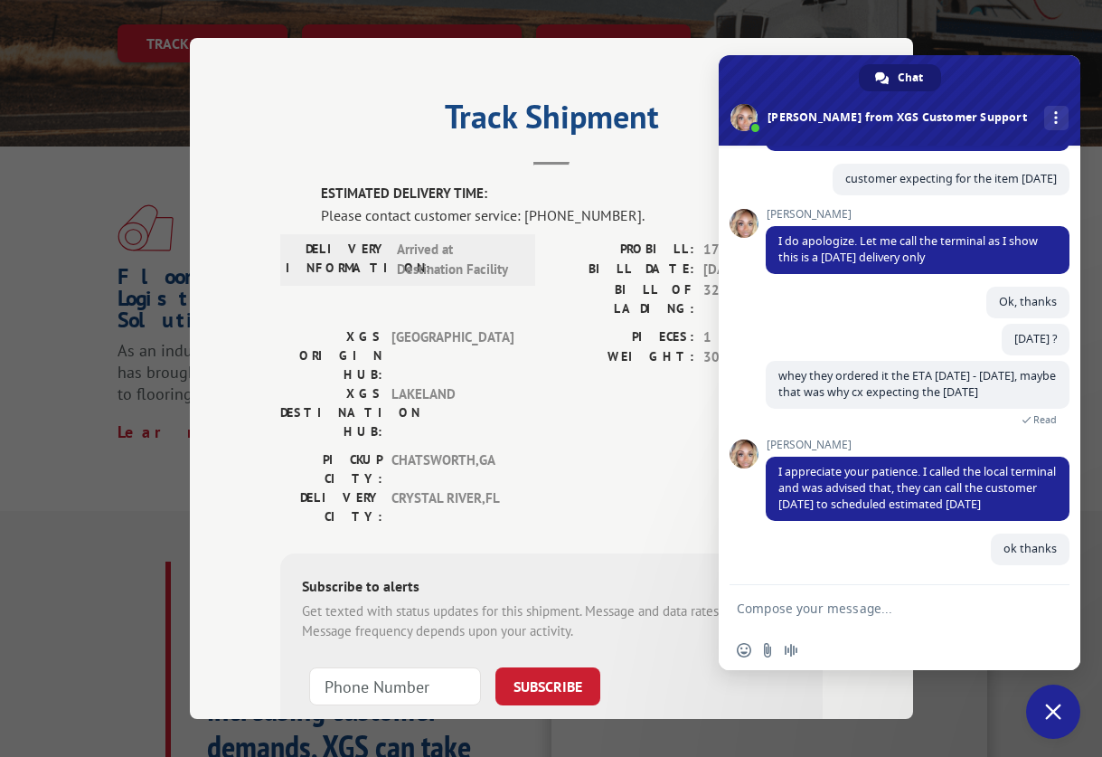
scroll to position [574, 0]
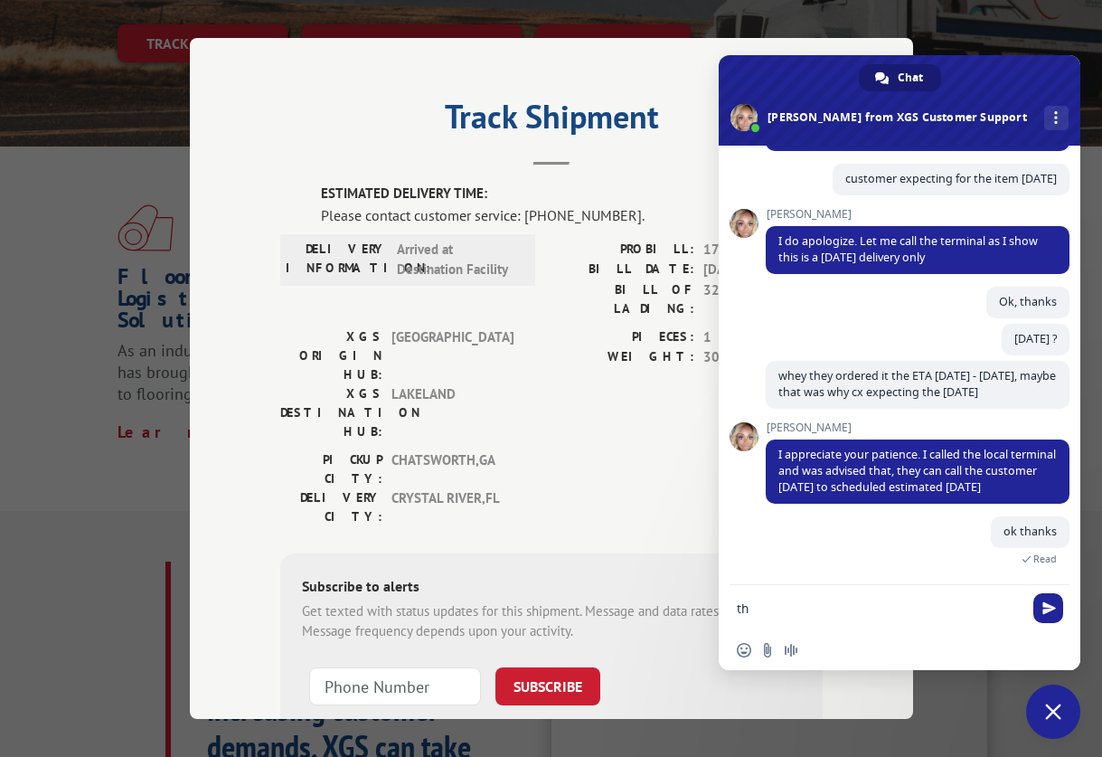
type textarea "t"
type textarea "thank you for you assistance."
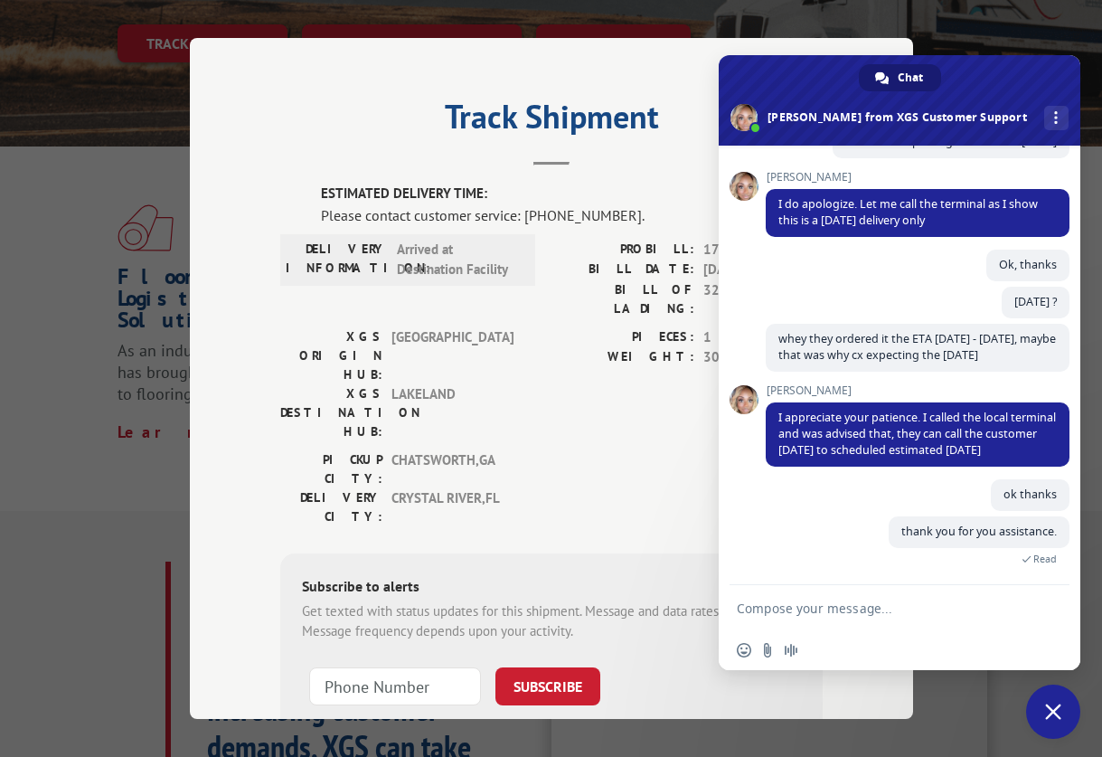
scroll to position [611, 0]
type textarea "have a good day"
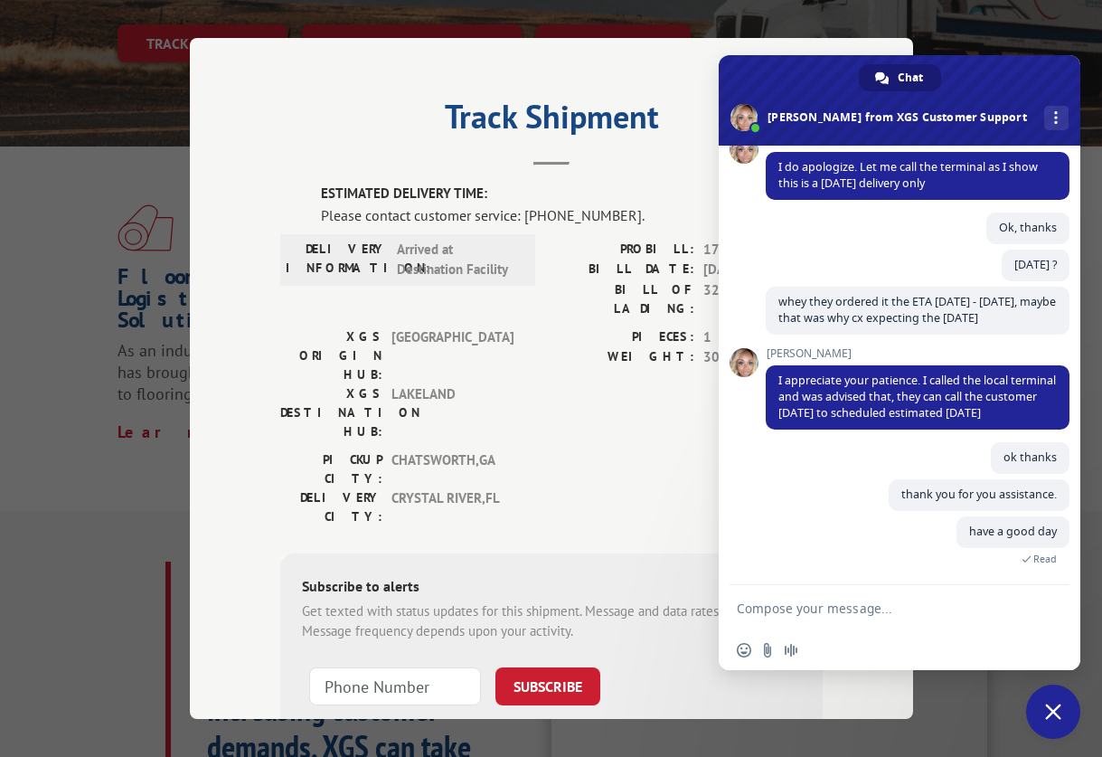
scroll to position [648, 0]
